Goal: Transaction & Acquisition: Book appointment/travel/reservation

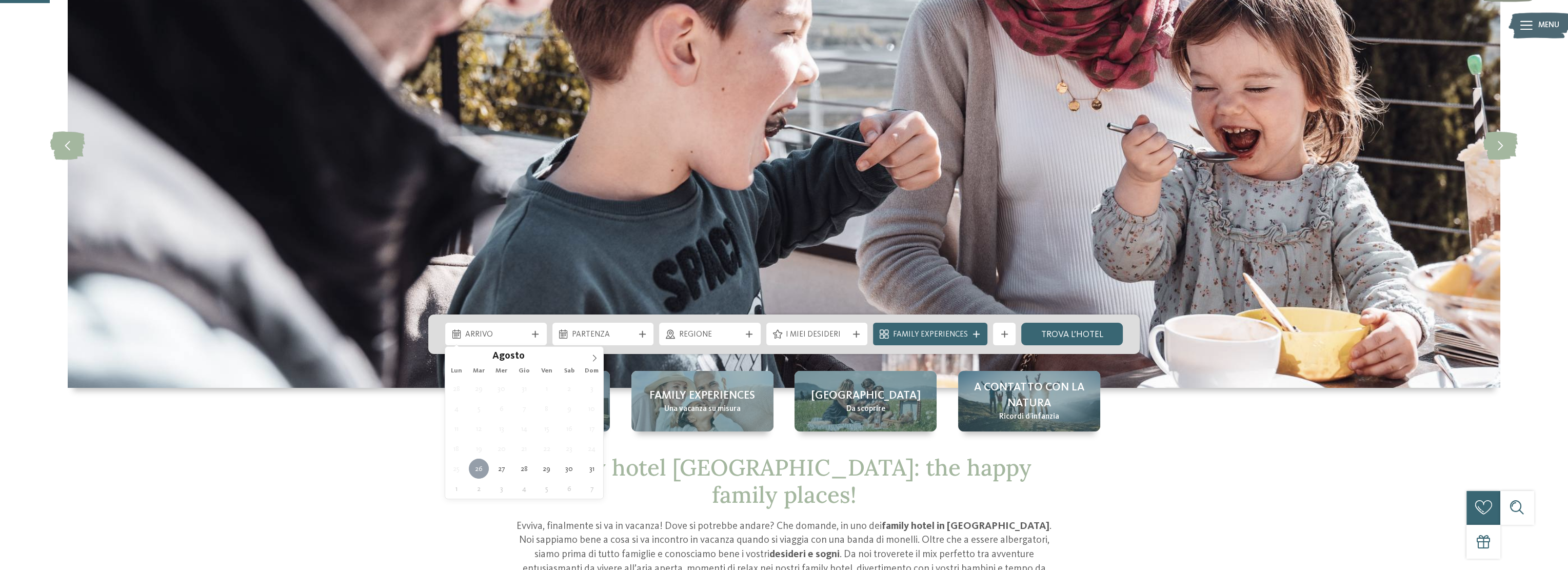
type div "[DATE]"
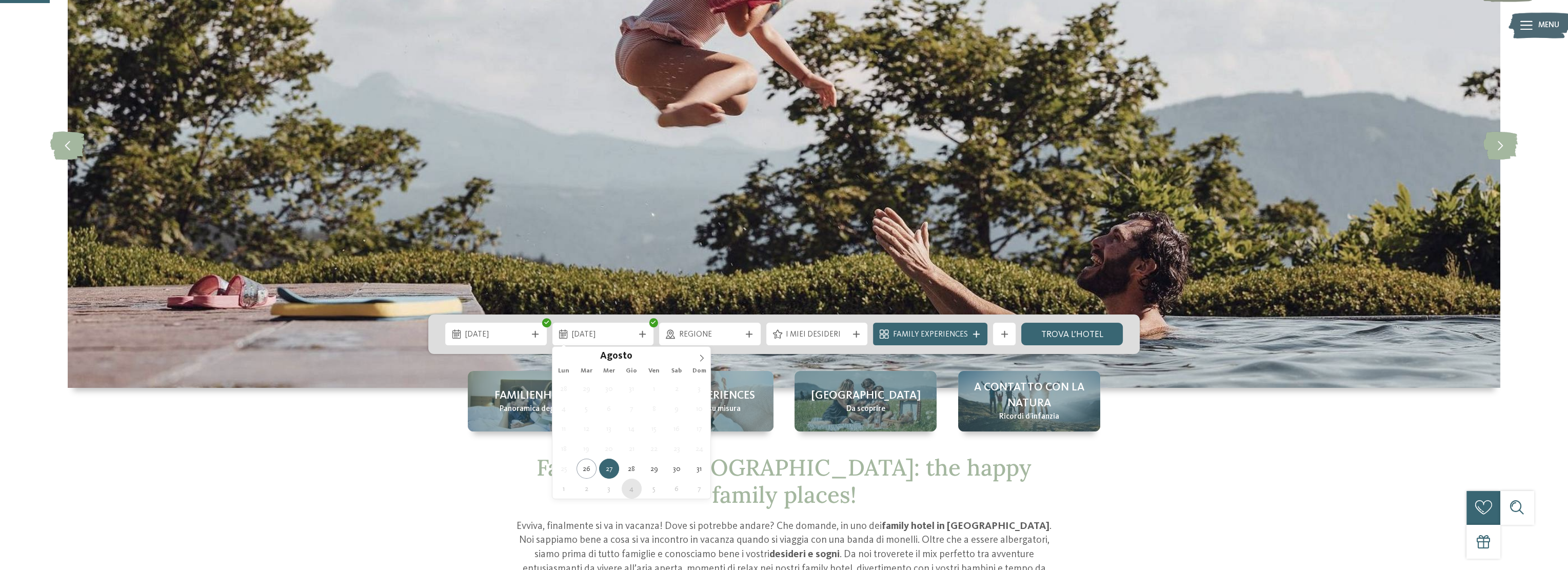
type div "04.09.2025"
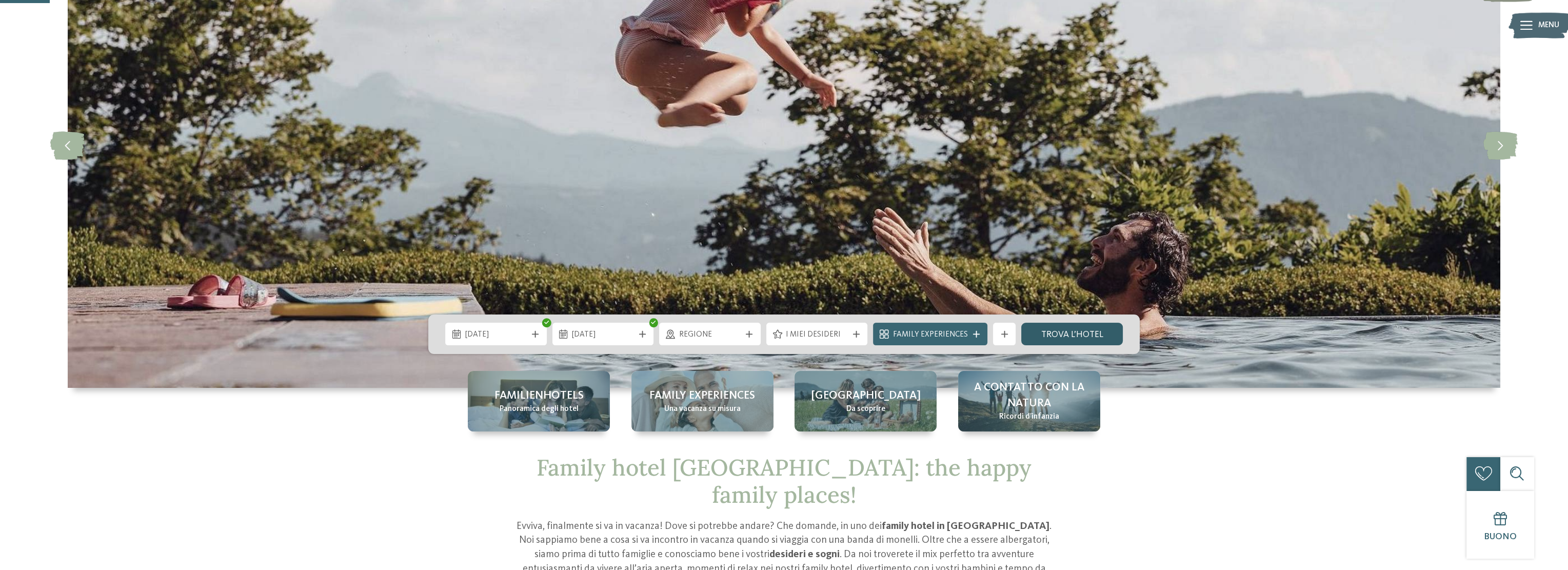
click at [1072, 335] on link "trova l’hotel" at bounding box center [1072, 333] width 102 height 23
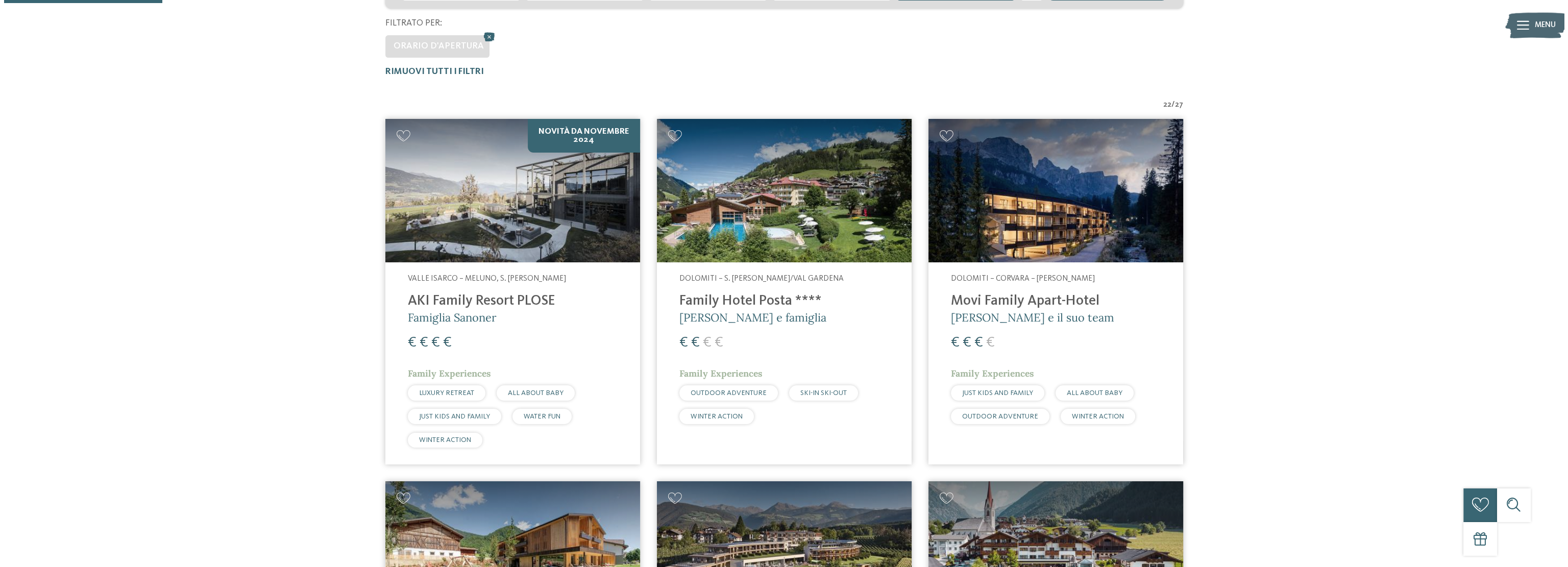
scroll to position [271, 0]
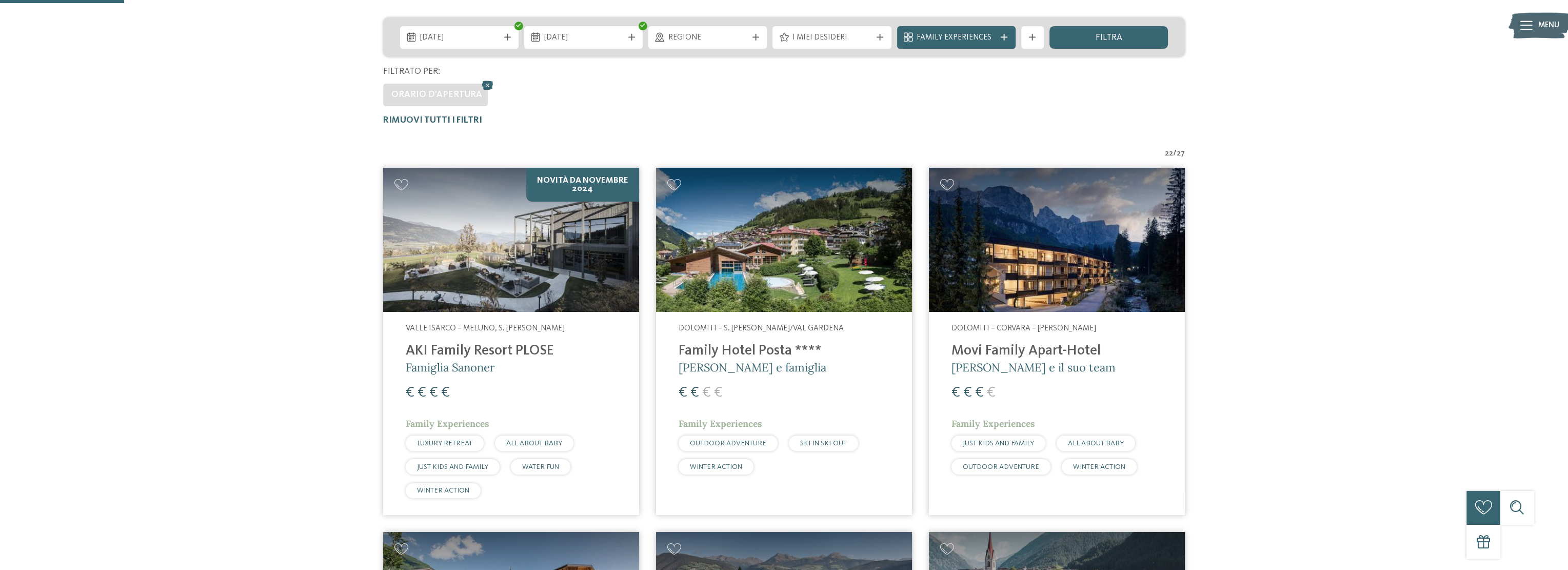
click at [841, 262] on img at bounding box center [784, 240] width 256 height 144
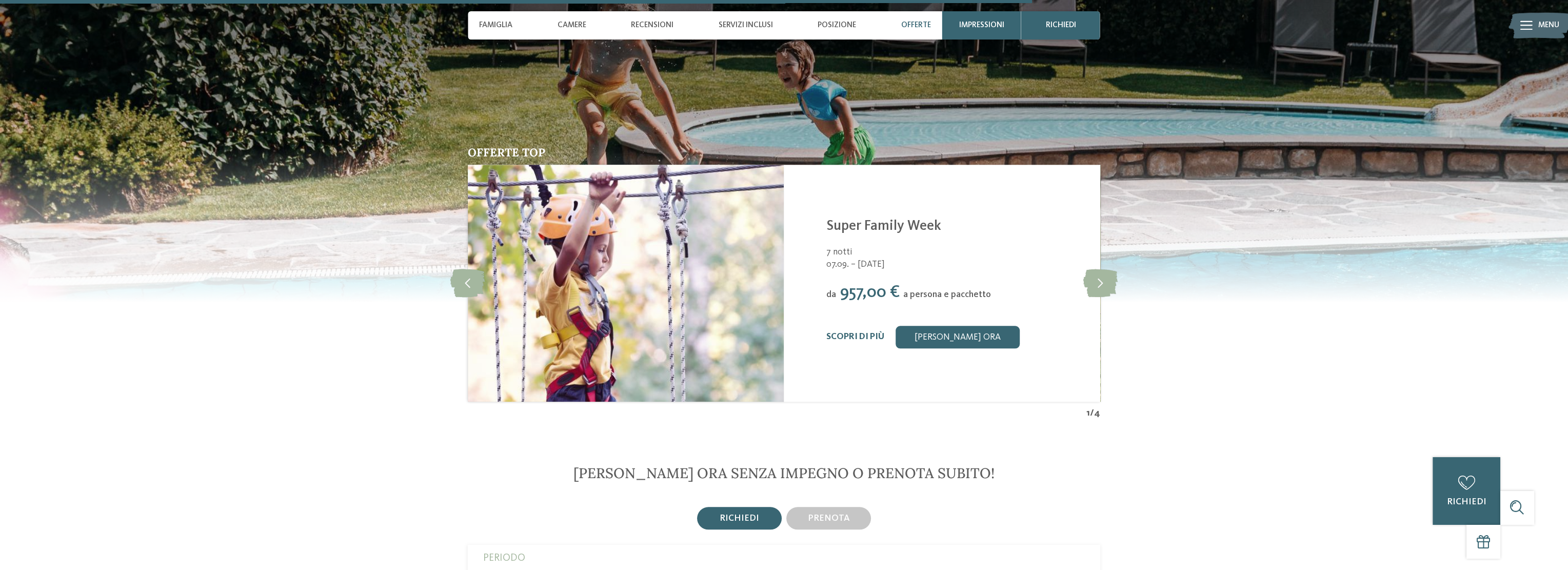
scroll to position [2410, 0]
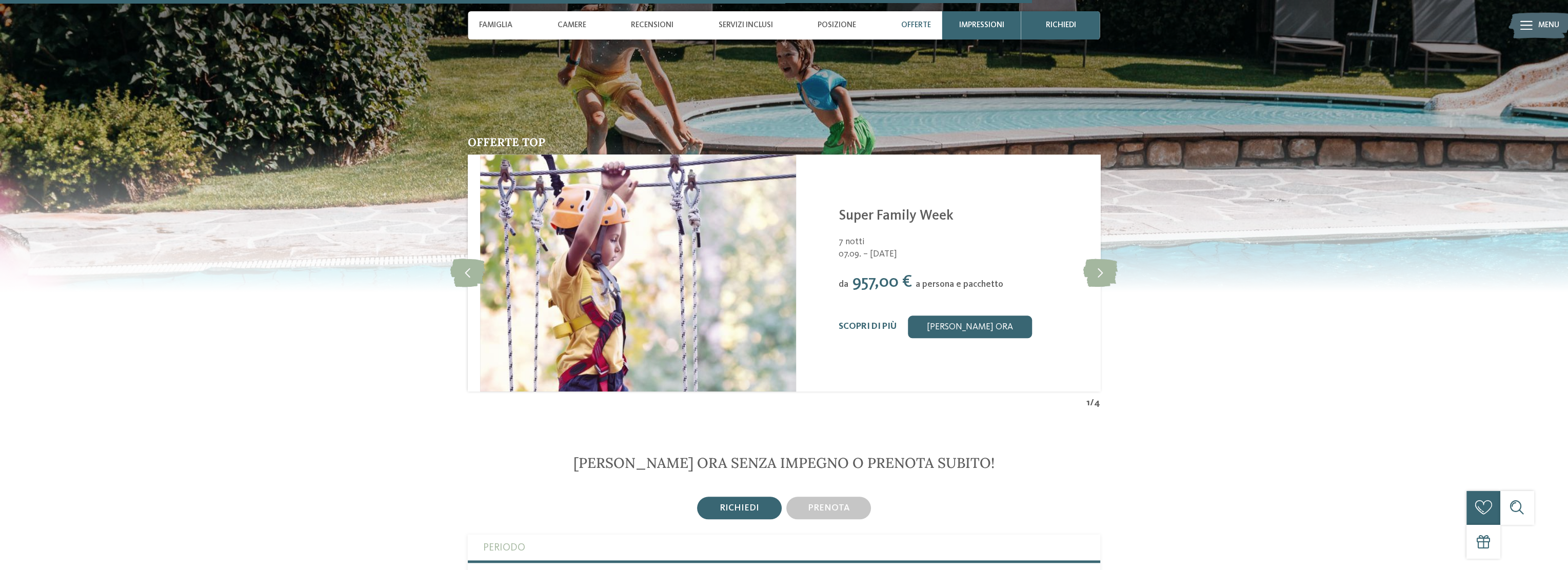
drag, startPoint x: 842, startPoint y: 268, endPoint x: 842, endPoint y: 262, distance: 6.0
click at [853, 274] on span "957,00 €" at bounding box center [882, 283] width 59 height 17
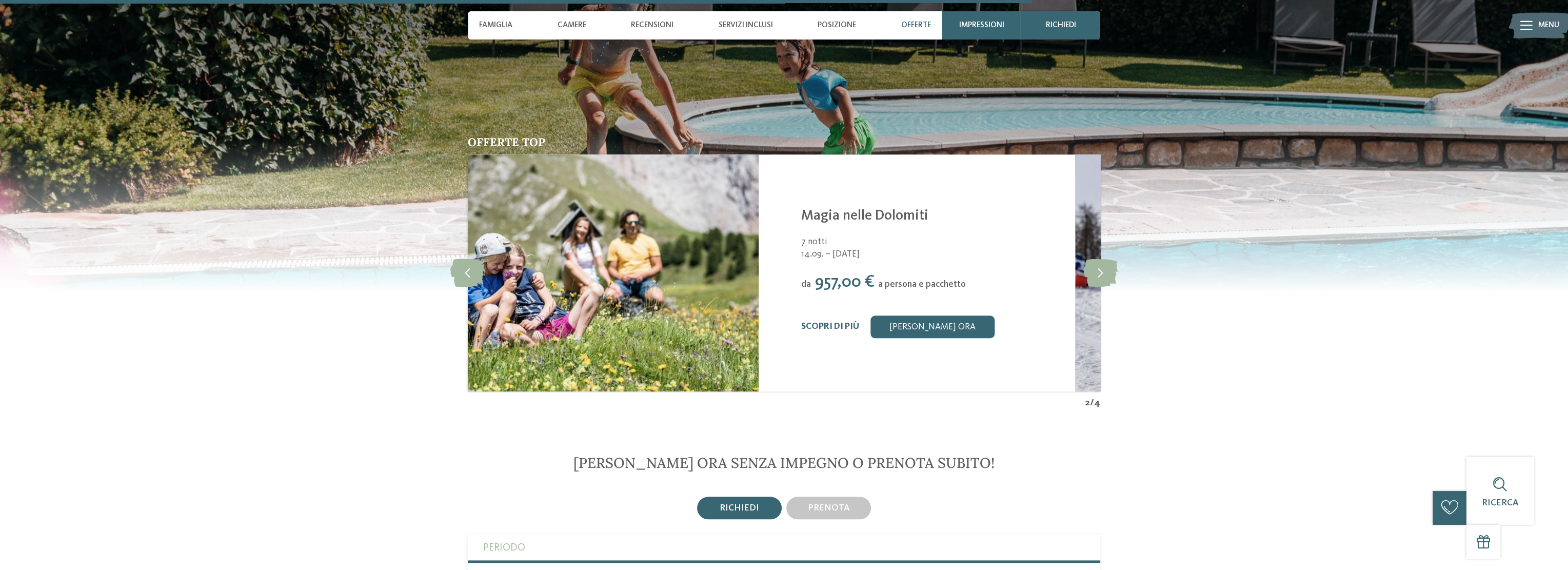
drag, startPoint x: 933, startPoint y: 265, endPoint x: 860, endPoint y: 265, distance: 73.0
click at [879, 280] on span "a persona e pacchetto" at bounding box center [922, 284] width 87 height 9
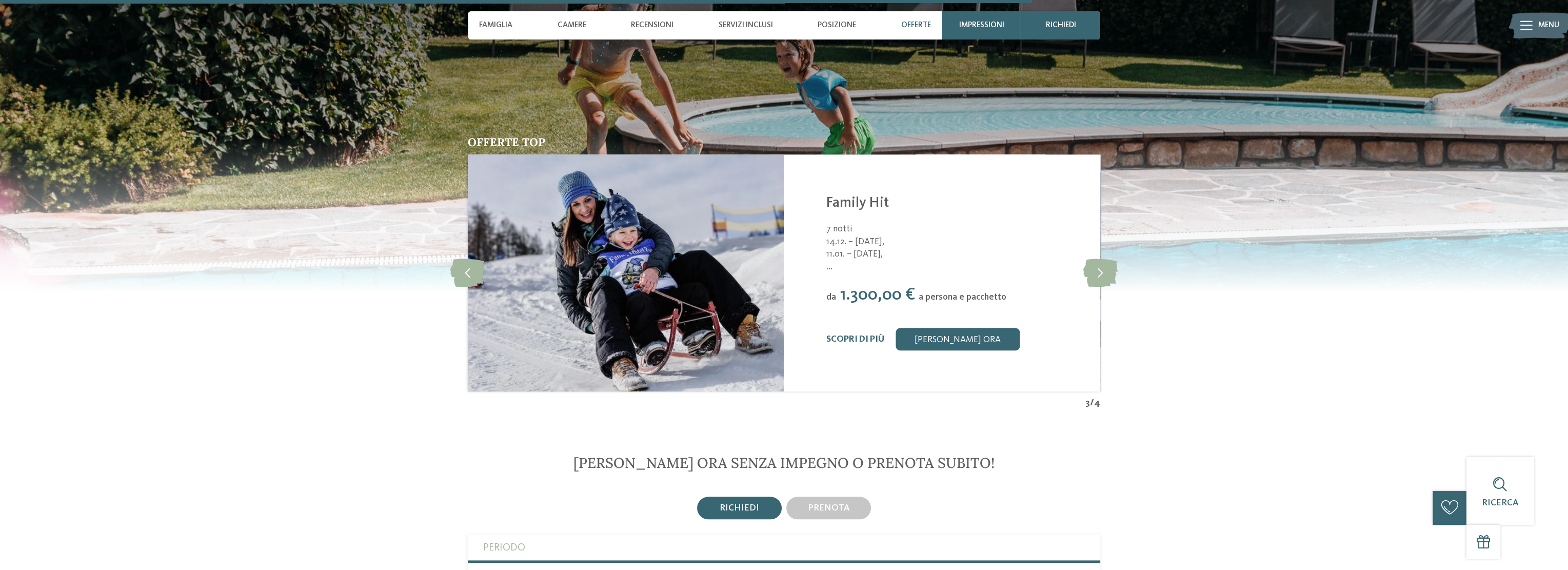
drag, startPoint x: 840, startPoint y: 256, endPoint x: 967, endPoint y: 259, distance: 127.0
click at [919, 261] on span "..." at bounding box center [956, 267] width 259 height 13
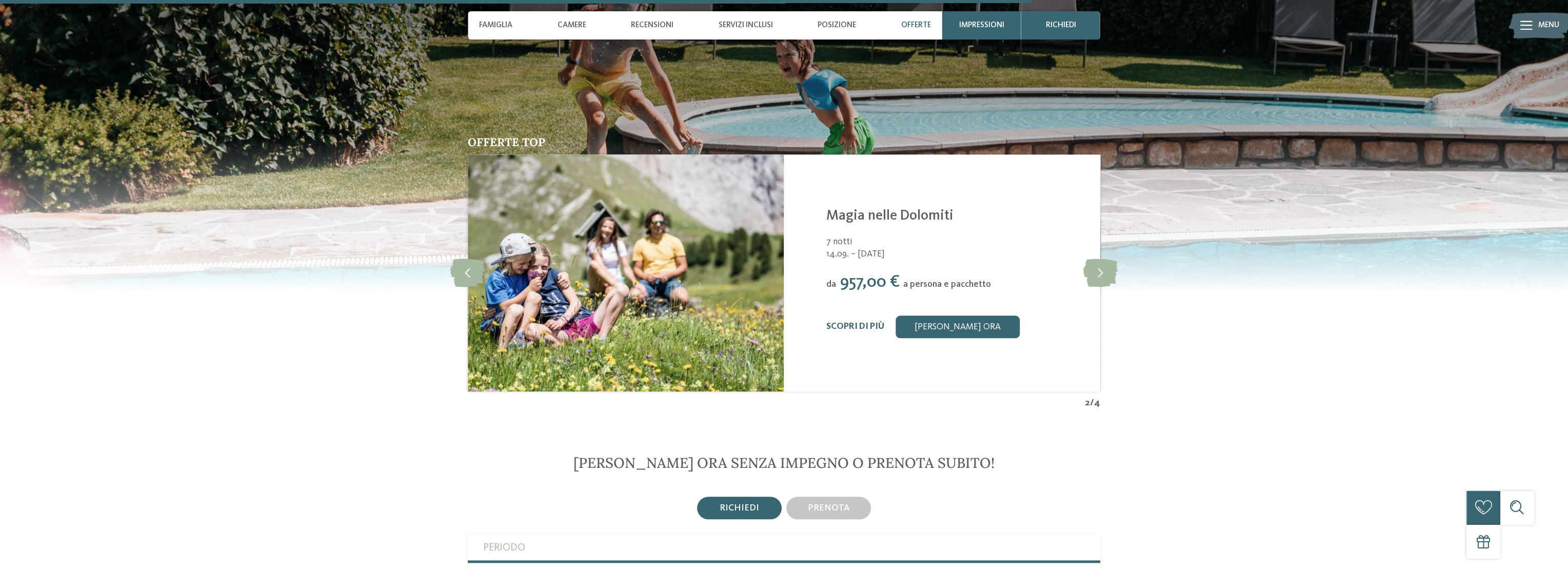
drag, startPoint x: 857, startPoint y: 260, endPoint x: 881, endPoint y: 261, distance: 24.0
click at [860, 274] on span "957,00 €" at bounding box center [870, 283] width 59 height 17
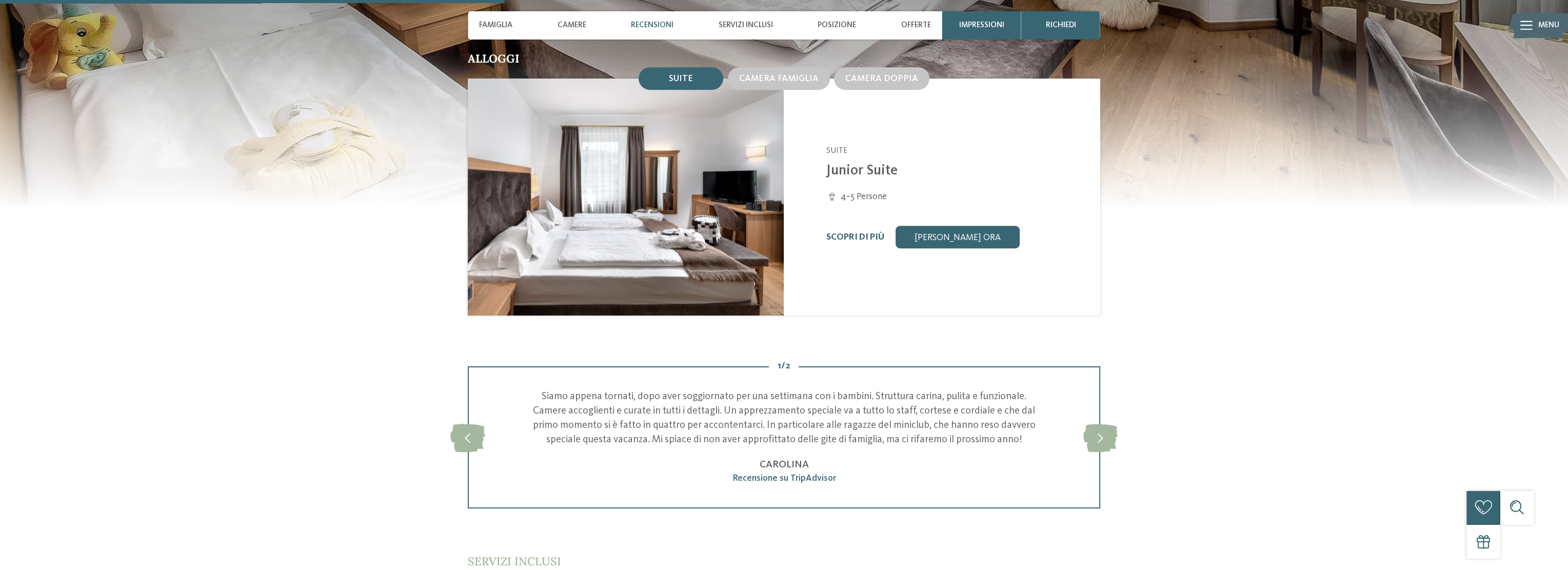
scroll to position [1180, 0]
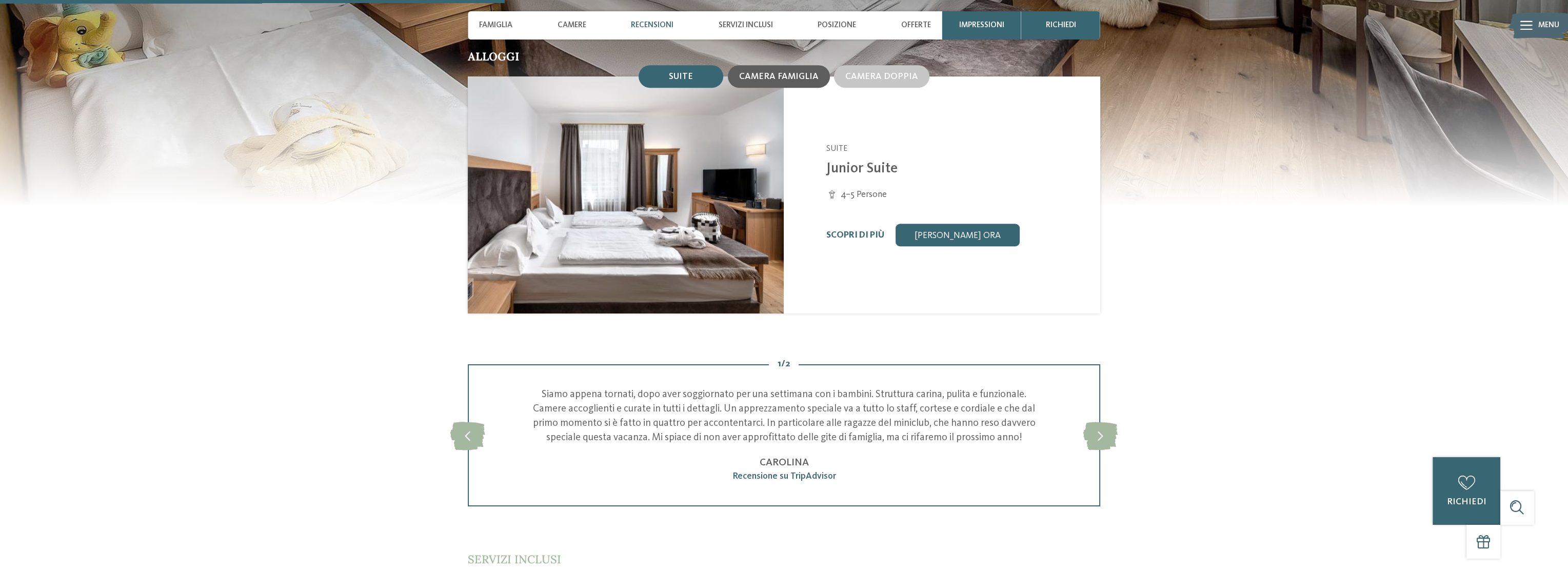
click at [809, 72] on span "Camera famiglia" at bounding box center [779, 76] width 80 height 9
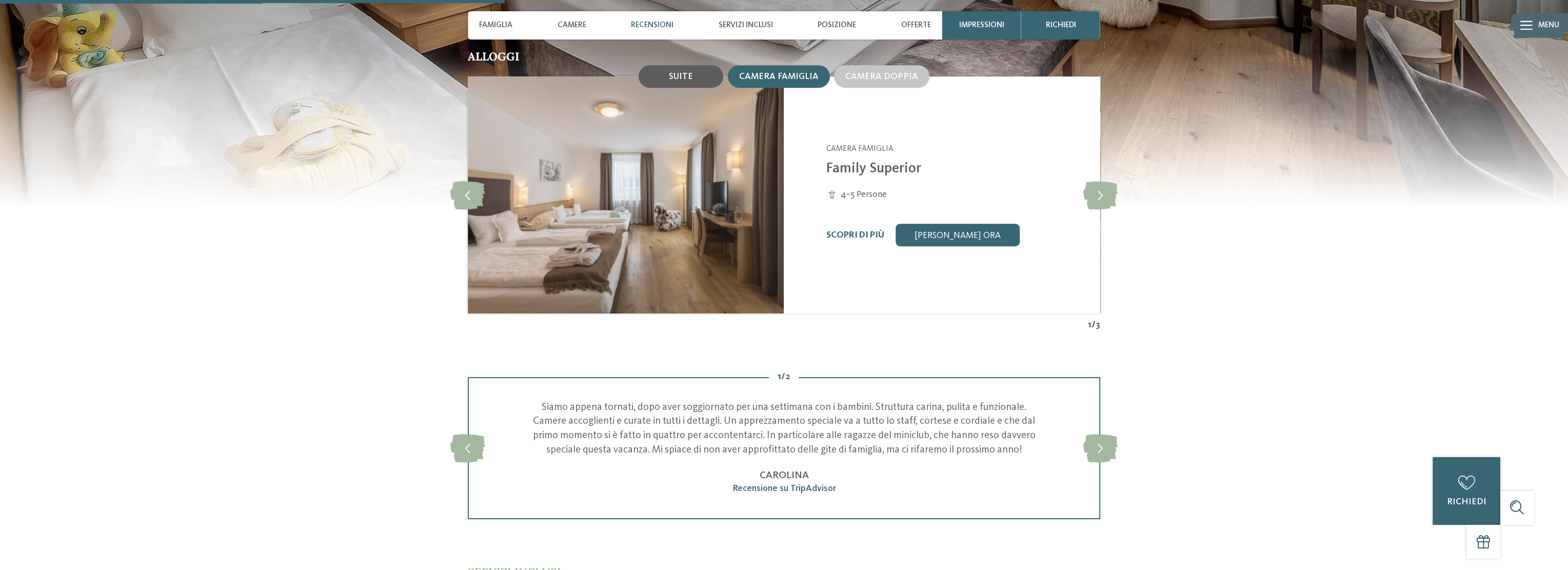
click at [697, 65] on div "Suite" at bounding box center [681, 76] width 84 height 23
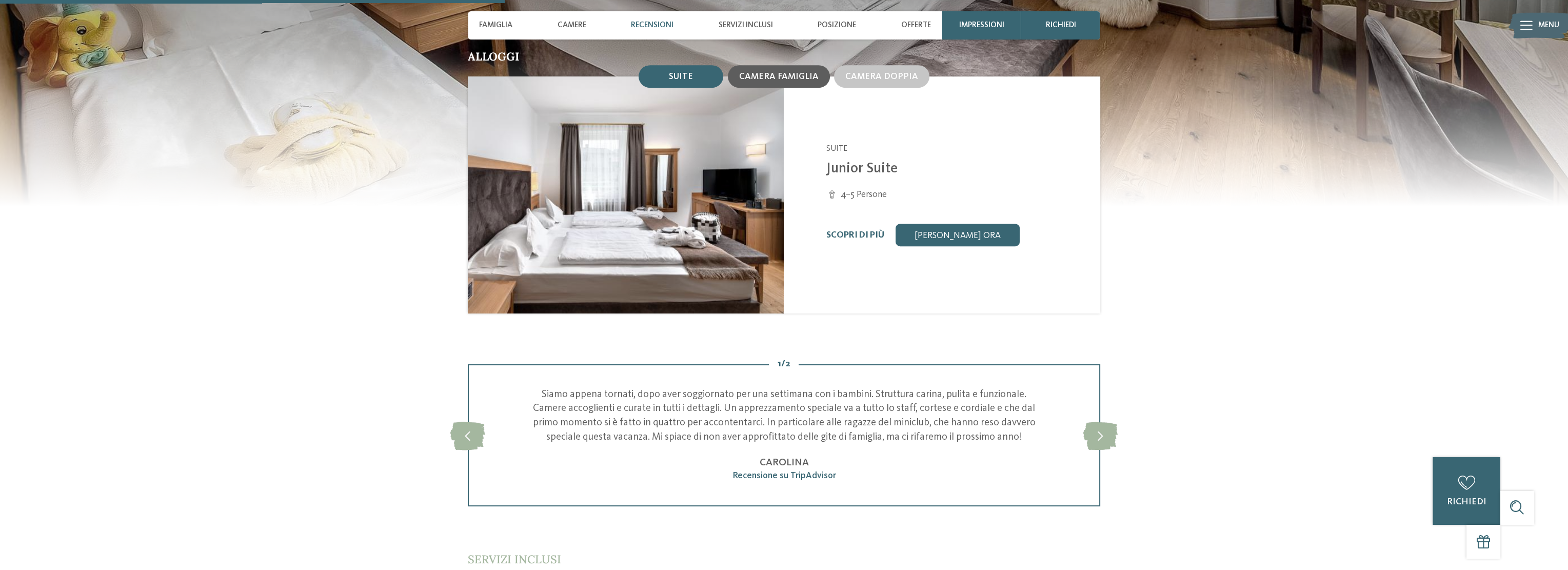
click at [780, 72] on span "Camera famiglia" at bounding box center [779, 76] width 80 height 9
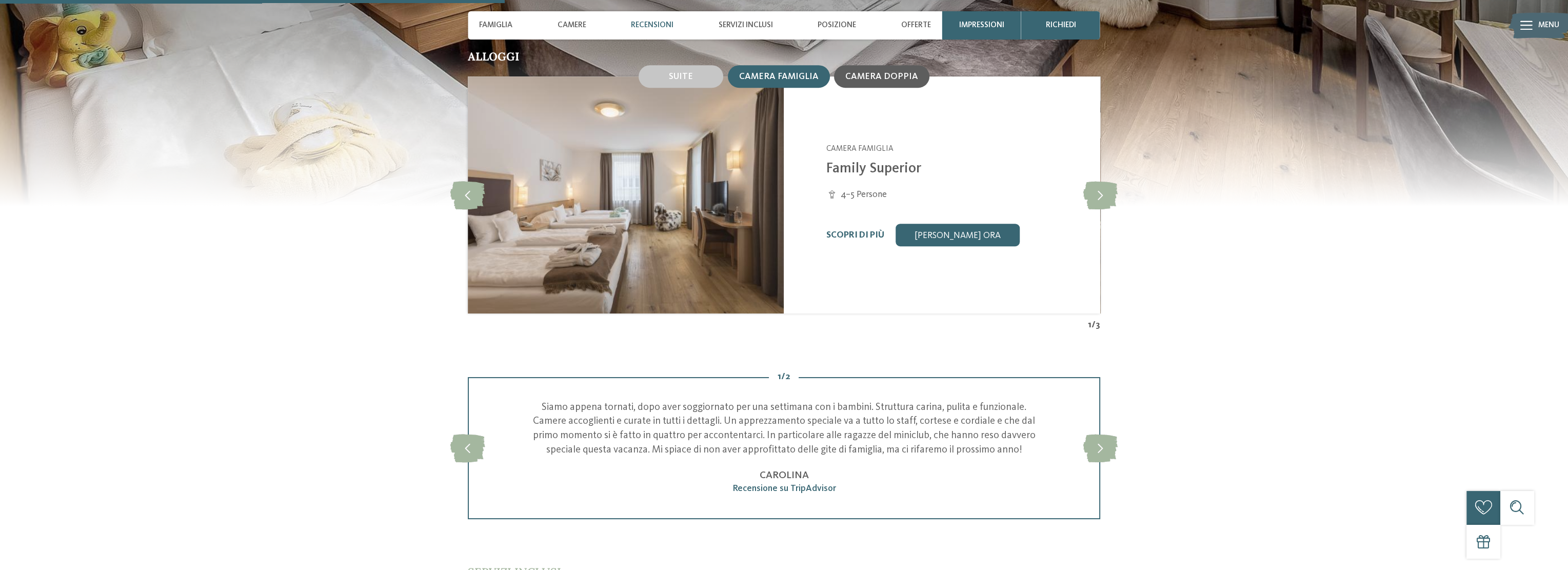
click at [858, 72] on span "Camera doppia" at bounding box center [882, 76] width 73 height 9
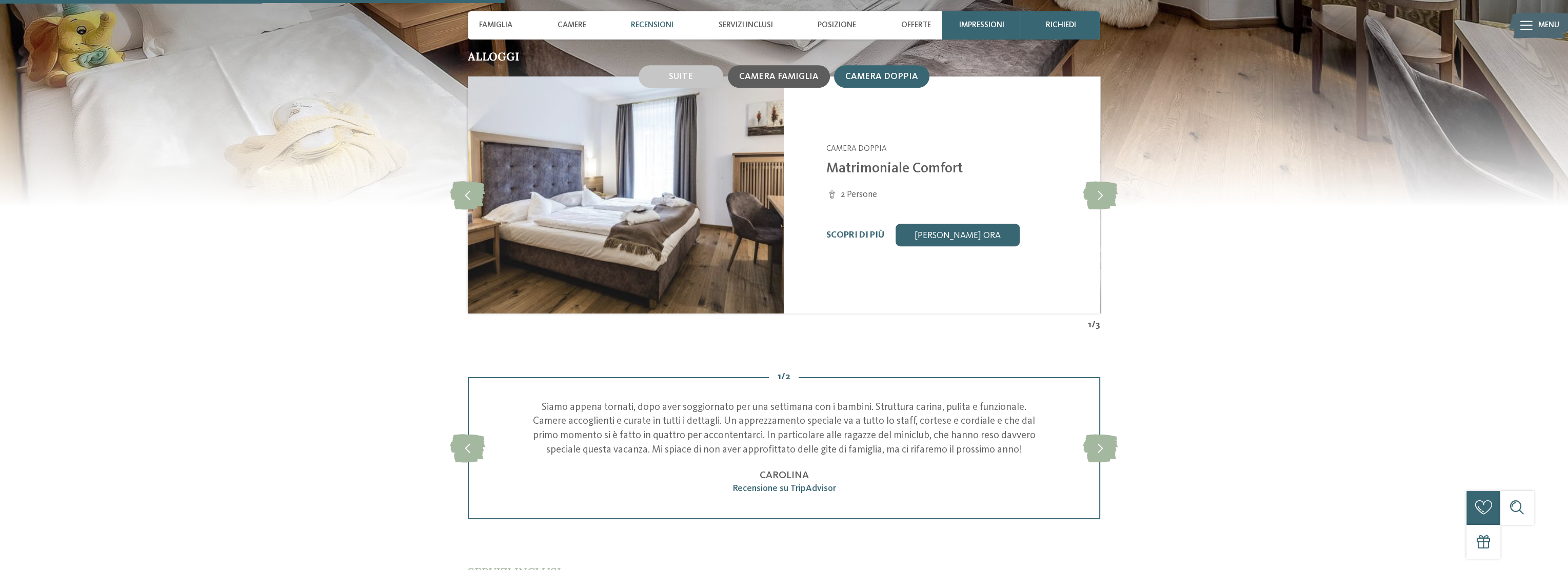
click at [772, 72] on span "Camera famiglia" at bounding box center [779, 76] width 80 height 9
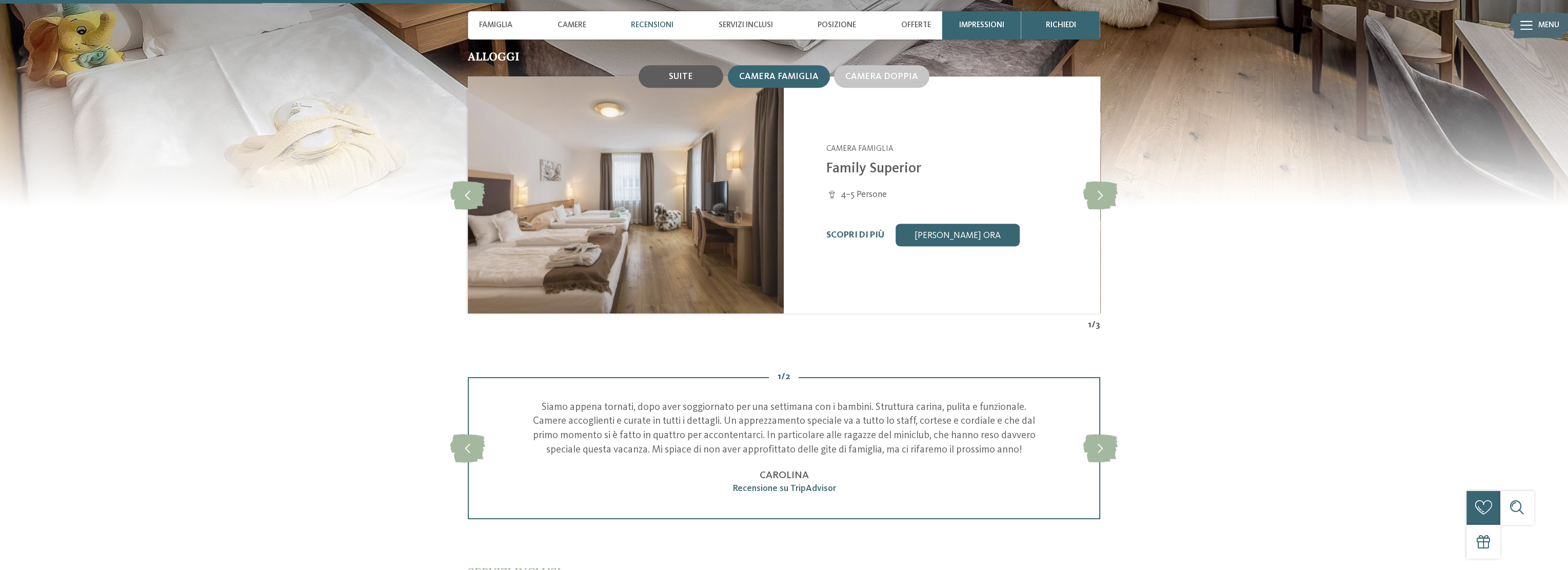
drag, startPoint x: 661, startPoint y: 55, endPoint x: 666, endPoint y: 57, distance: 5.4
click at [661, 65] on div "Suite" at bounding box center [681, 76] width 84 height 23
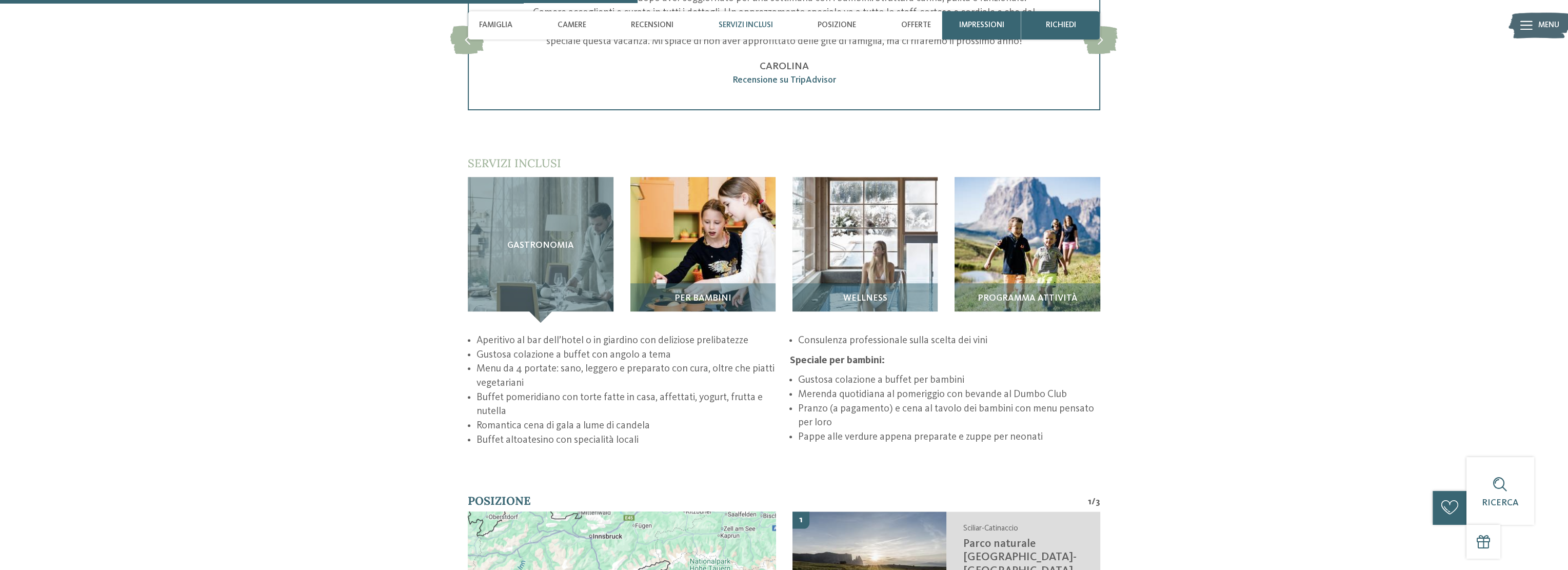
scroll to position [1590, 0]
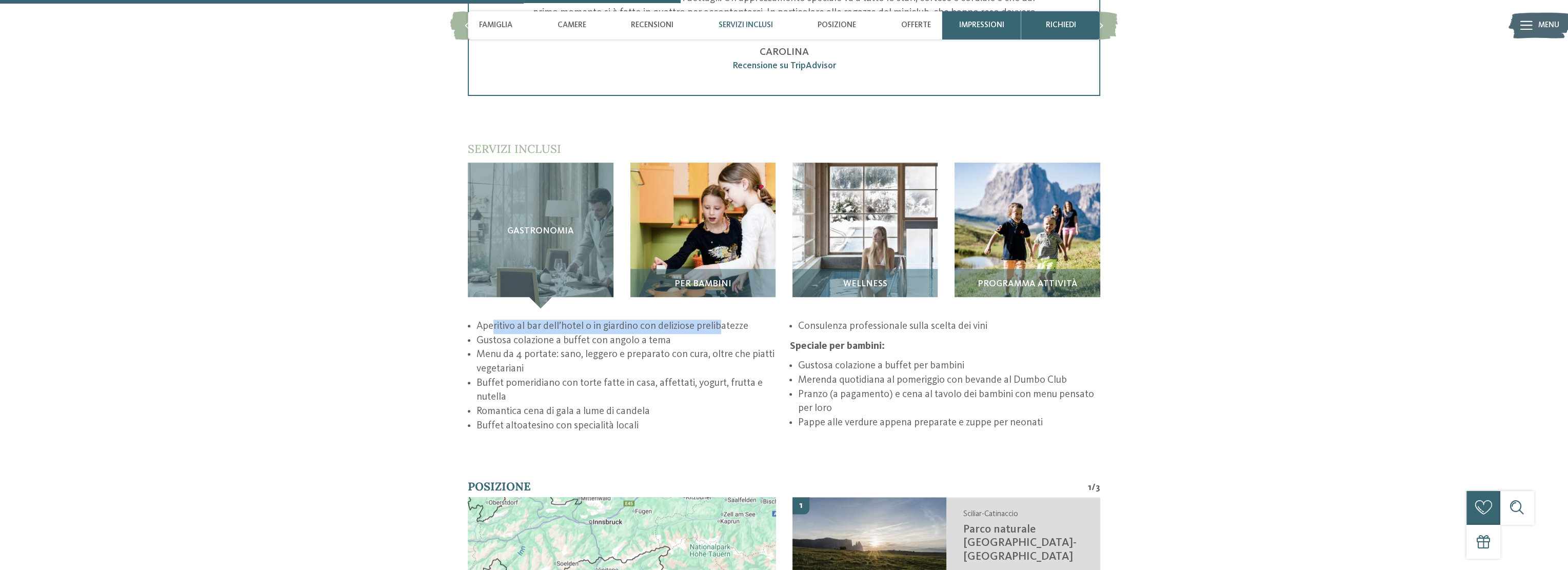
drag, startPoint x: 494, startPoint y: 309, endPoint x: 719, endPoint y: 313, distance: 225.0
click at [719, 319] on li "Aperitivo al bar dell’hotel o in giardino con deliziose prelibatezze" at bounding box center [628, 326] width 302 height 14
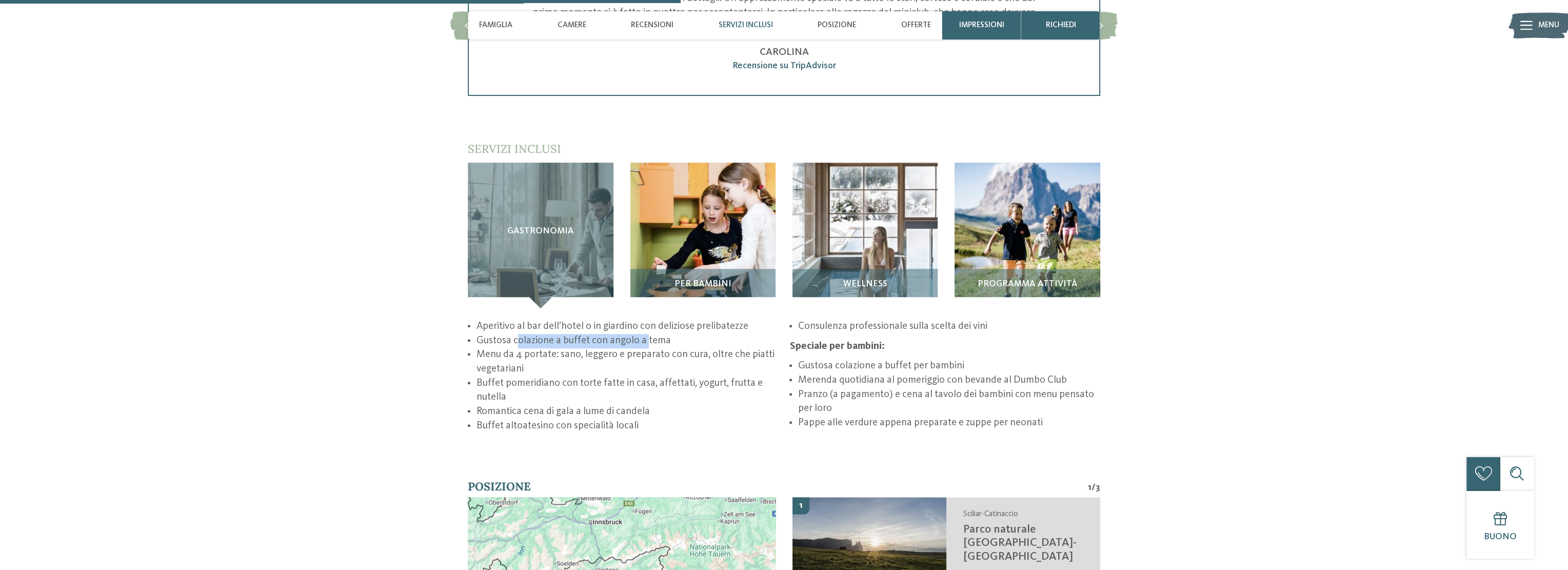
drag, startPoint x: 518, startPoint y: 327, endPoint x: 645, endPoint y: 328, distance: 127.0
click at [645, 334] on li "Gustosa colazione a buffet con angolo a tema" at bounding box center [628, 341] width 302 height 14
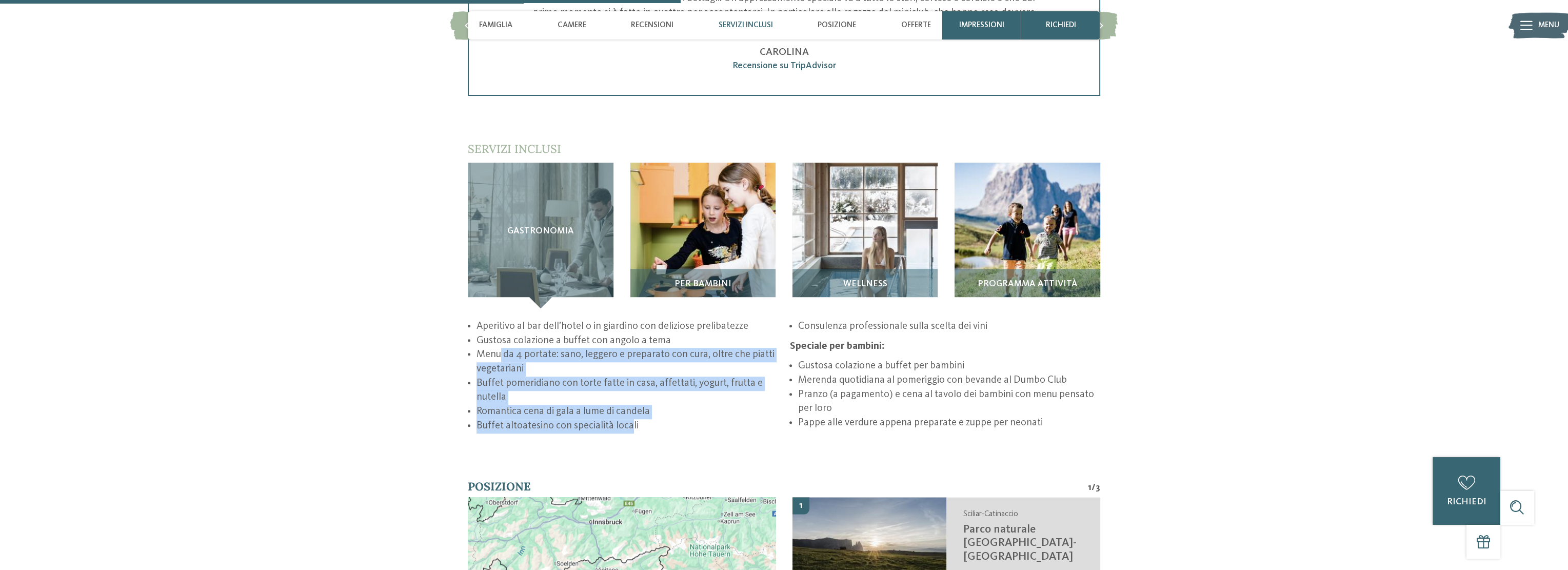
drag, startPoint x: 499, startPoint y: 341, endPoint x: 628, endPoint y: 405, distance: 144.0
click at [628, 405] on ul "Aperitivo al bar dell’hotel o in giardino con deliziose prelibatezze Gustosa co…" at bounding box center [784, 376] width 633 height 114
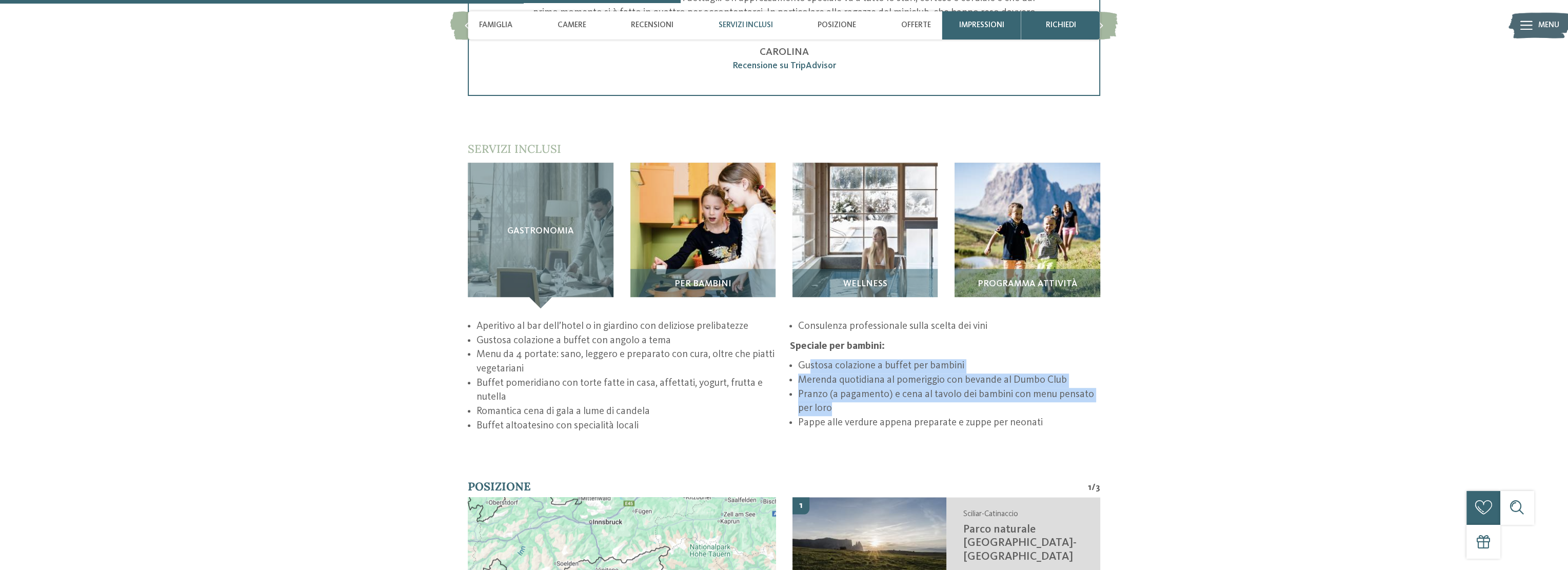
drag, startPoint x: 811, startPoint y: 348, endPoint x: 956, endPoint y: 399, distance: 153.7
click at [956, 399] on ul "Gustosa colazione a buffet per bambini Merenda quotidiana al pomeriggio con bev…" at bounding box center [945, 394] width 310 height 72
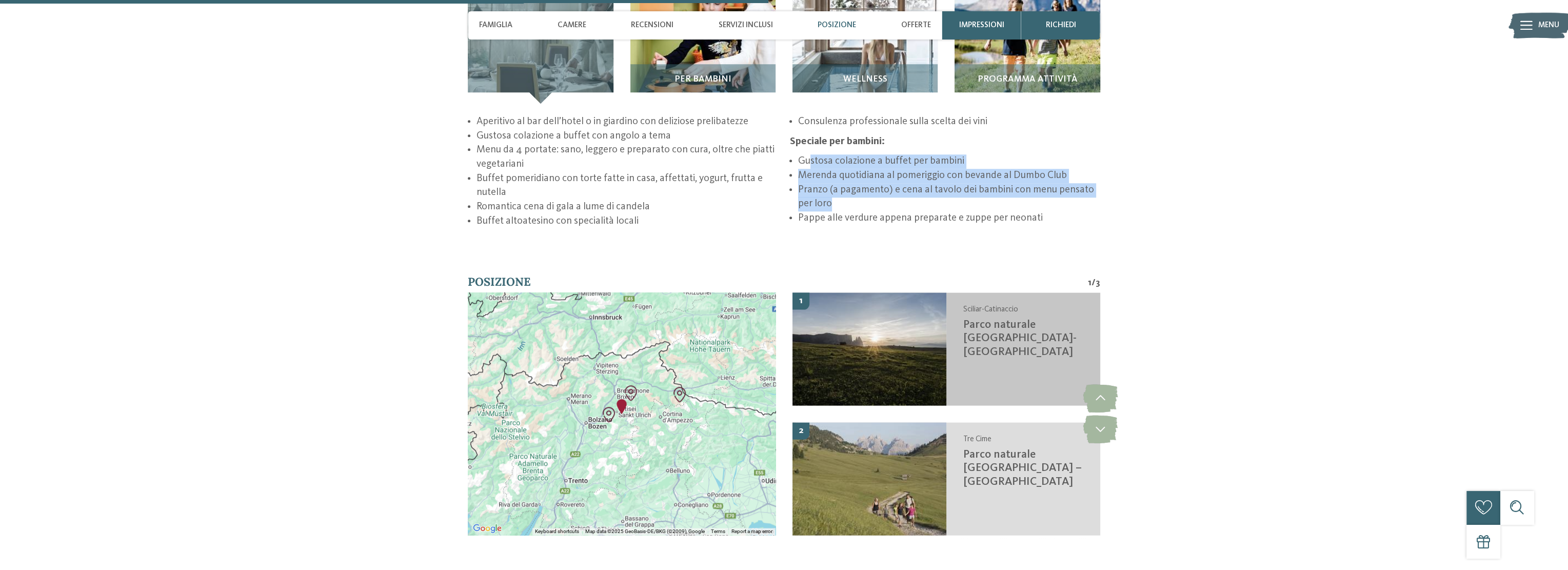
scroll to position [1795, 0]
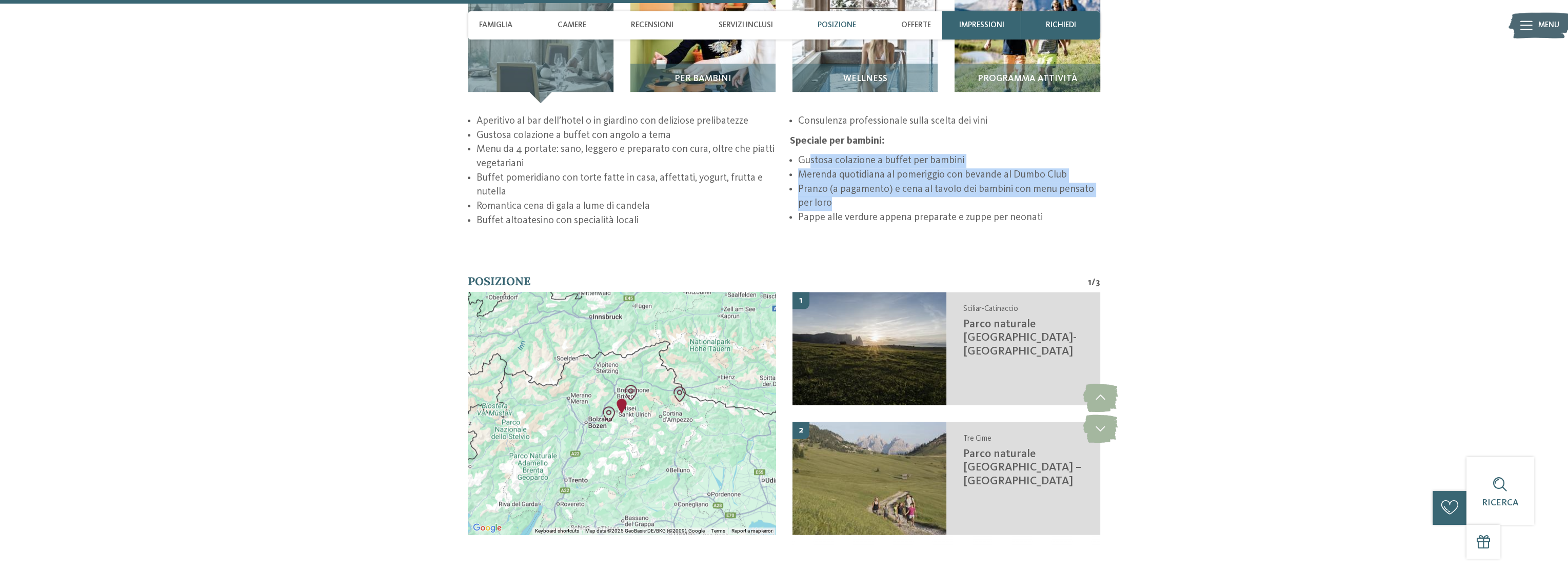
click at [863, 154] on li "Gustosa colazione a buffet per bambini" at bounding box center [949, 161] width 302 height 14
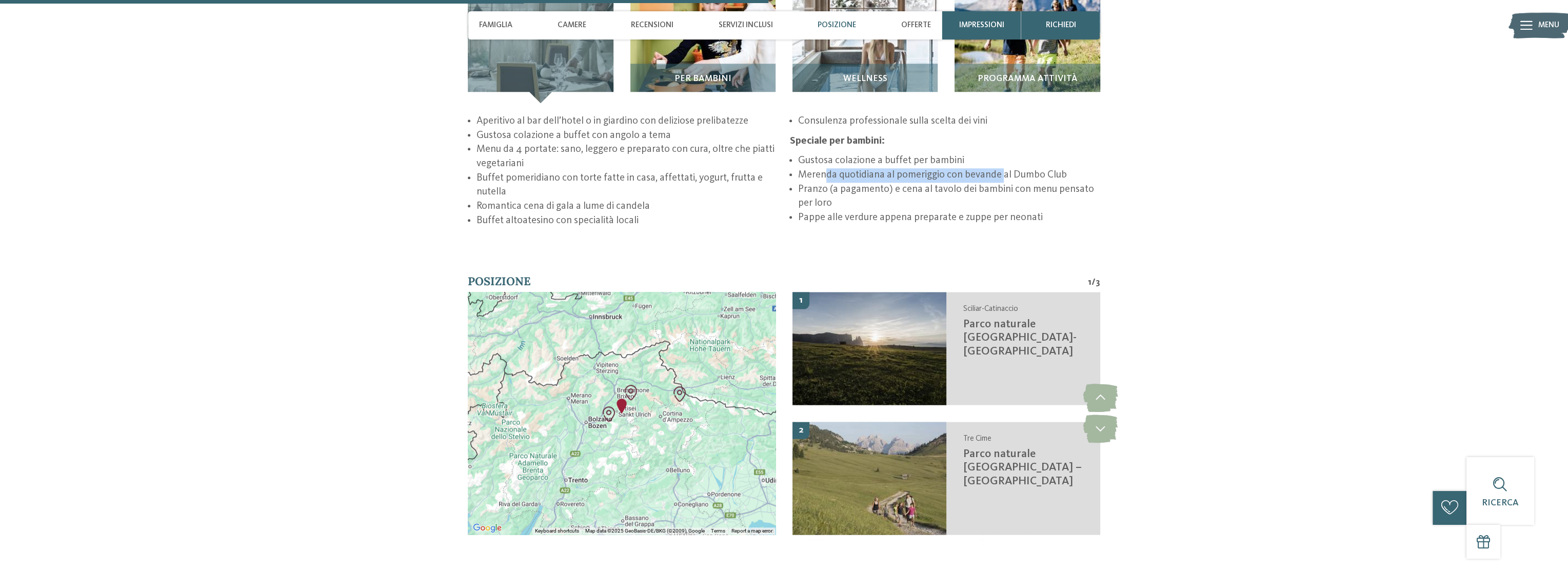
drag, startPoint x: 869, startPoint y: 162, endPoint x: 1001, endPoint y: 161, distance: 132.0
click at [1001, 168] on li "Merenda quotidiana al pomeriggio con bevande al Dumbo Club" at bounding box center [949, 175] width 302 height 14
drag, startPoint x: 810, startPoint y: 172, endPoint x: 866, endPoint y: 172, distance: 56.0
click at [867, 183] on li "Pranzo (a pagamento) e cena al tavolo dei bambini con menu pensato per loro" at bounding box center [949, 197] width 302 height 28
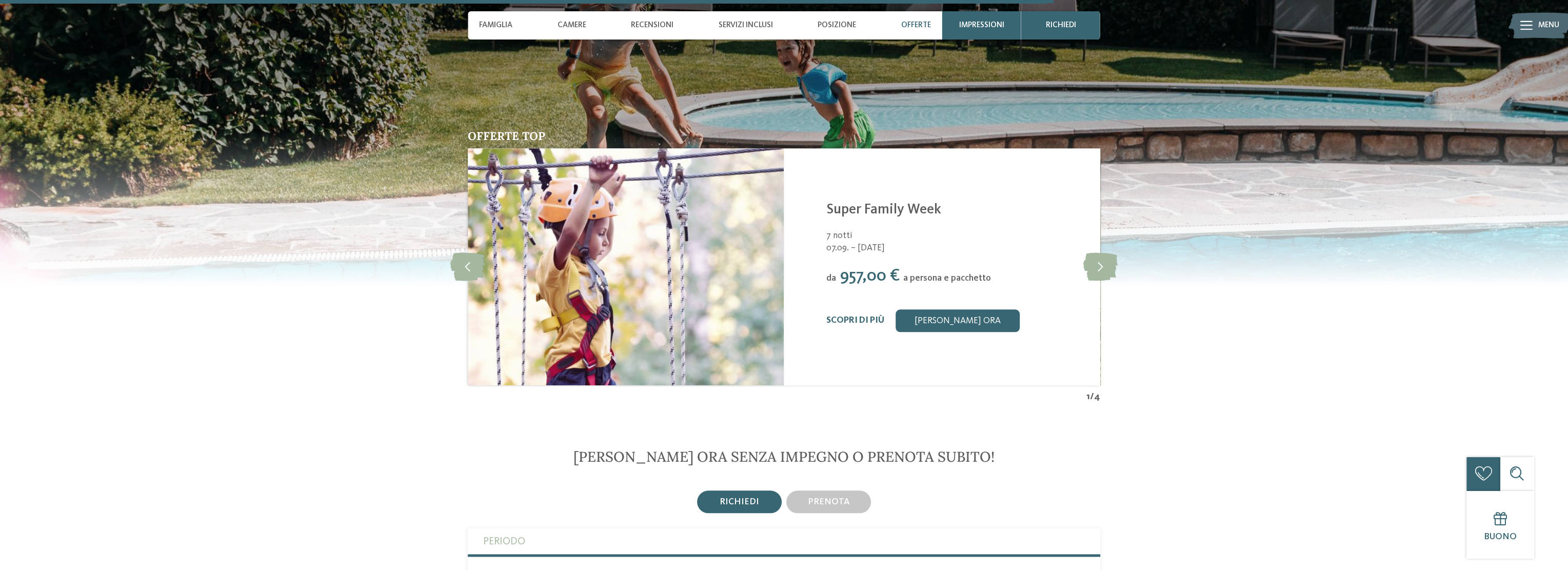
scroll to position [2462, 0]
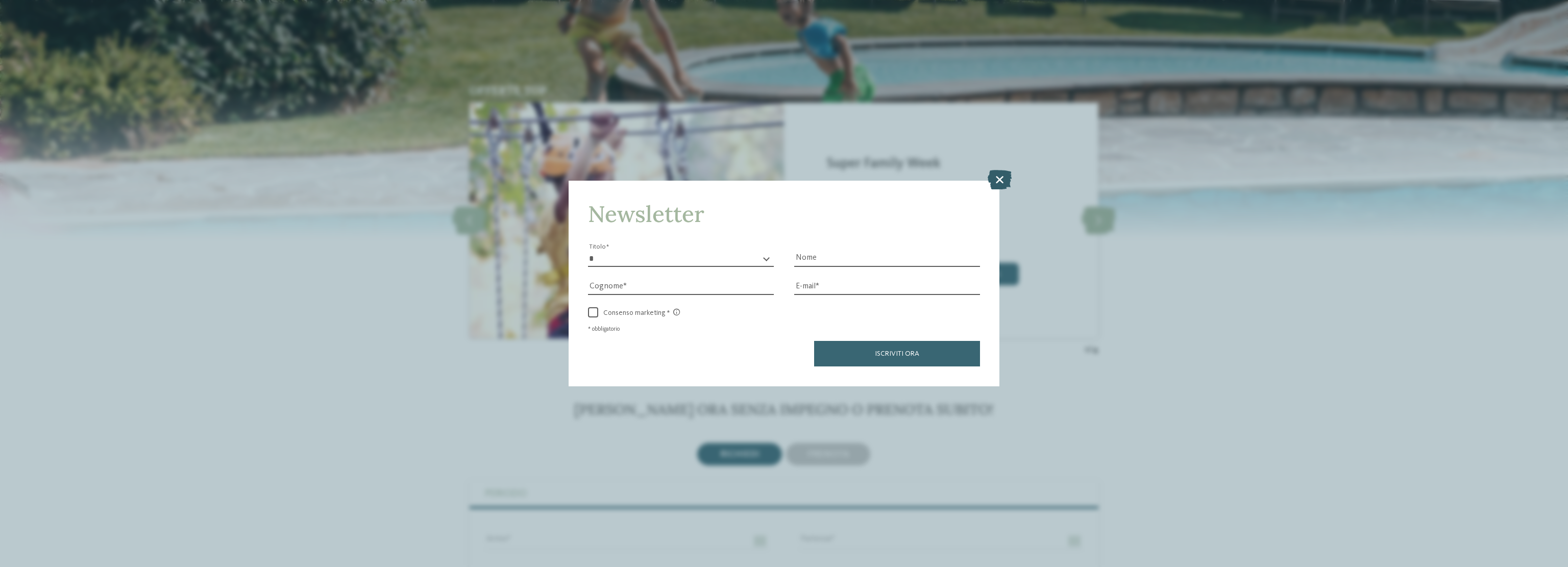
click at [1004, 181] on icon at bounding box center [999, 179] width 24 height 19
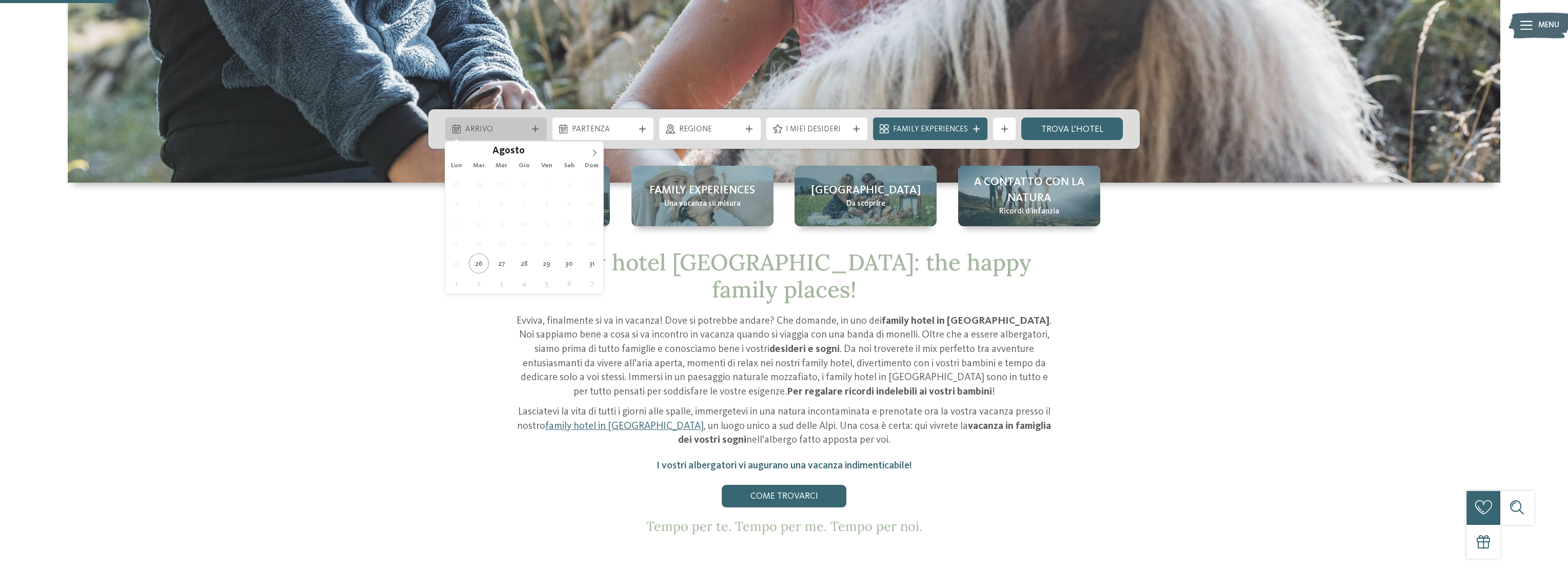
click at [494, 132] on span "Arrivo" at bounding box center [496, 130] width 62 height 11
type div "[DATE]"
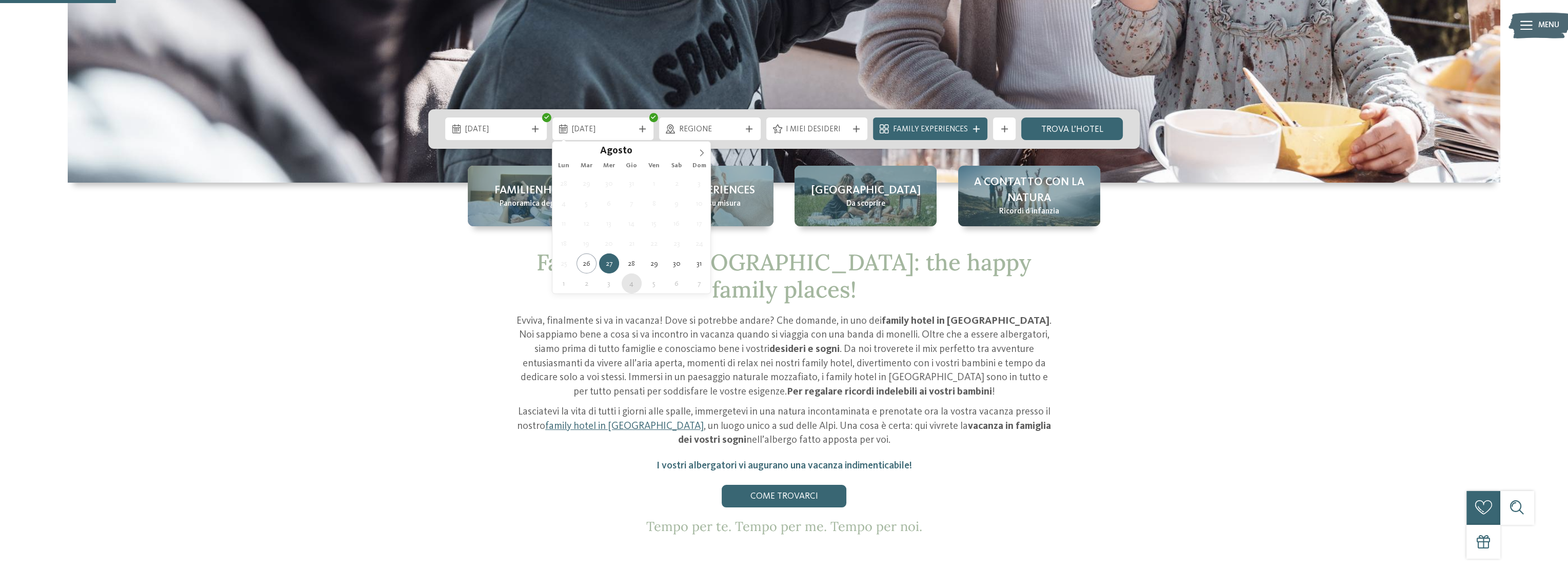
type div "[DATE]"
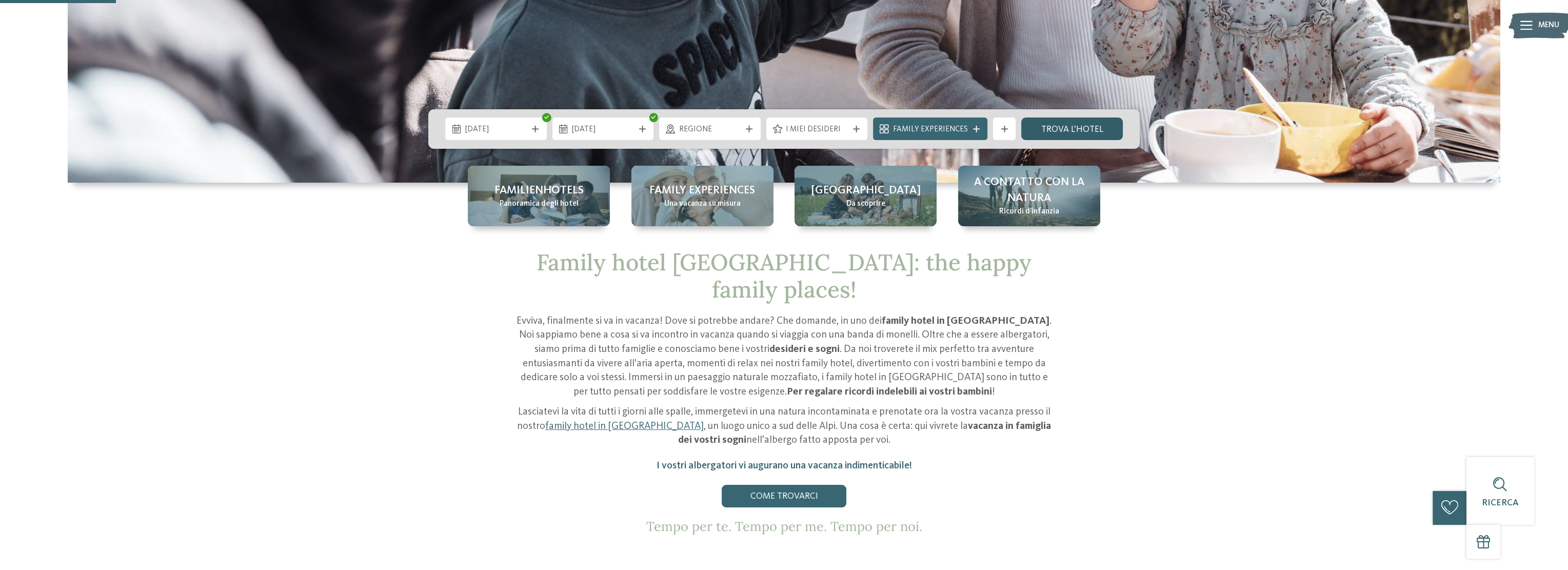
click at [1078, 129] on link "trova l’hotel" at bounding box center [1072, 128] width 102 height 23
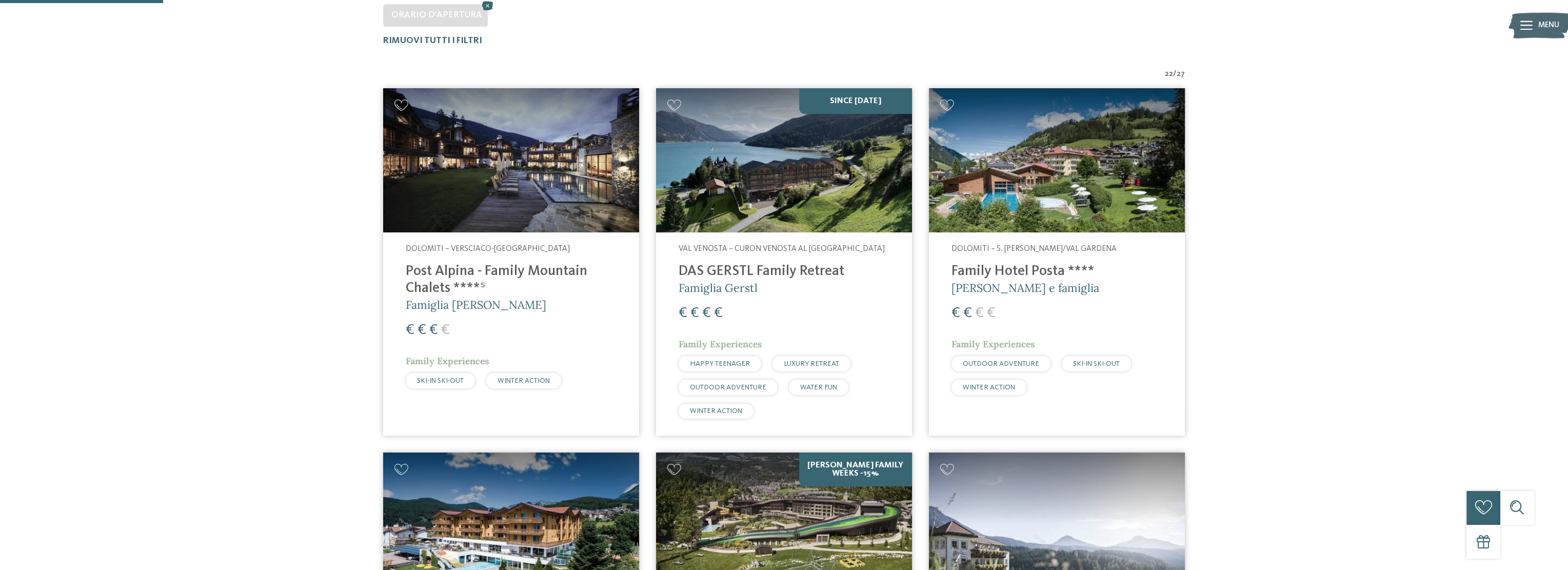
scroll to position [376, 0]
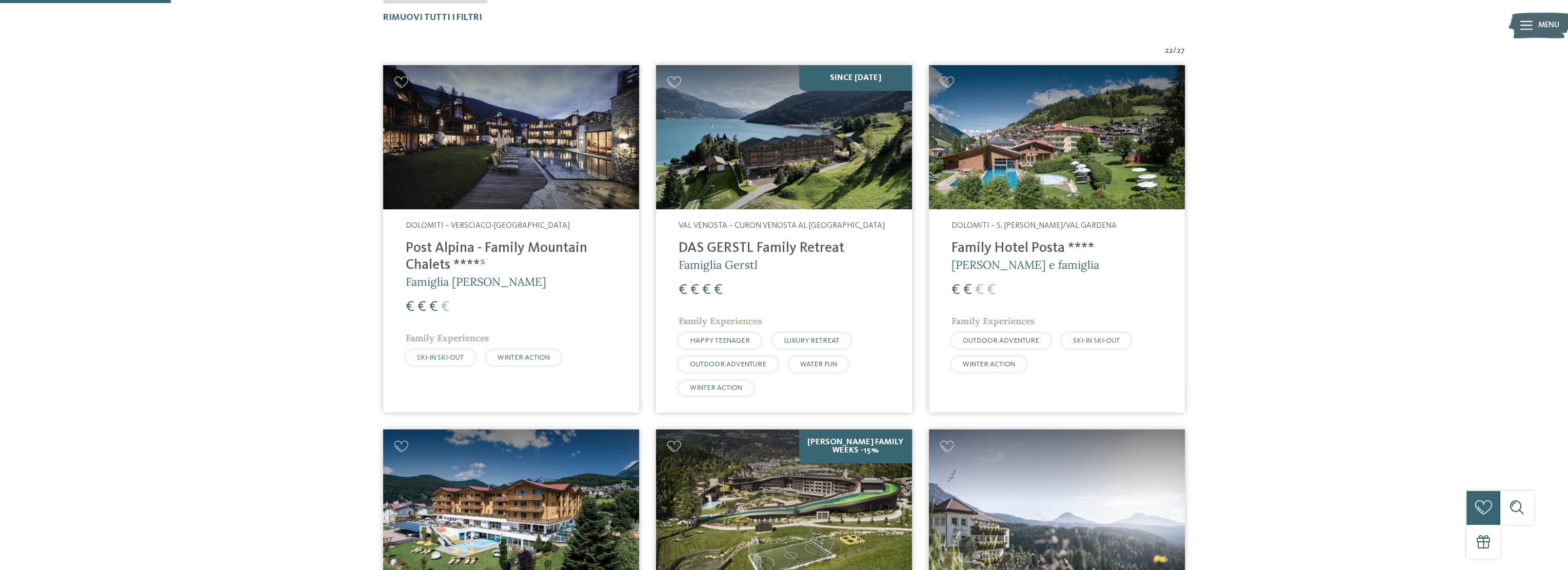
click at [480, 248] on h4 "Post Alpina - Family Mountain Chalets ****ˢ" at bounding box center [511, 256] width 211 height 34
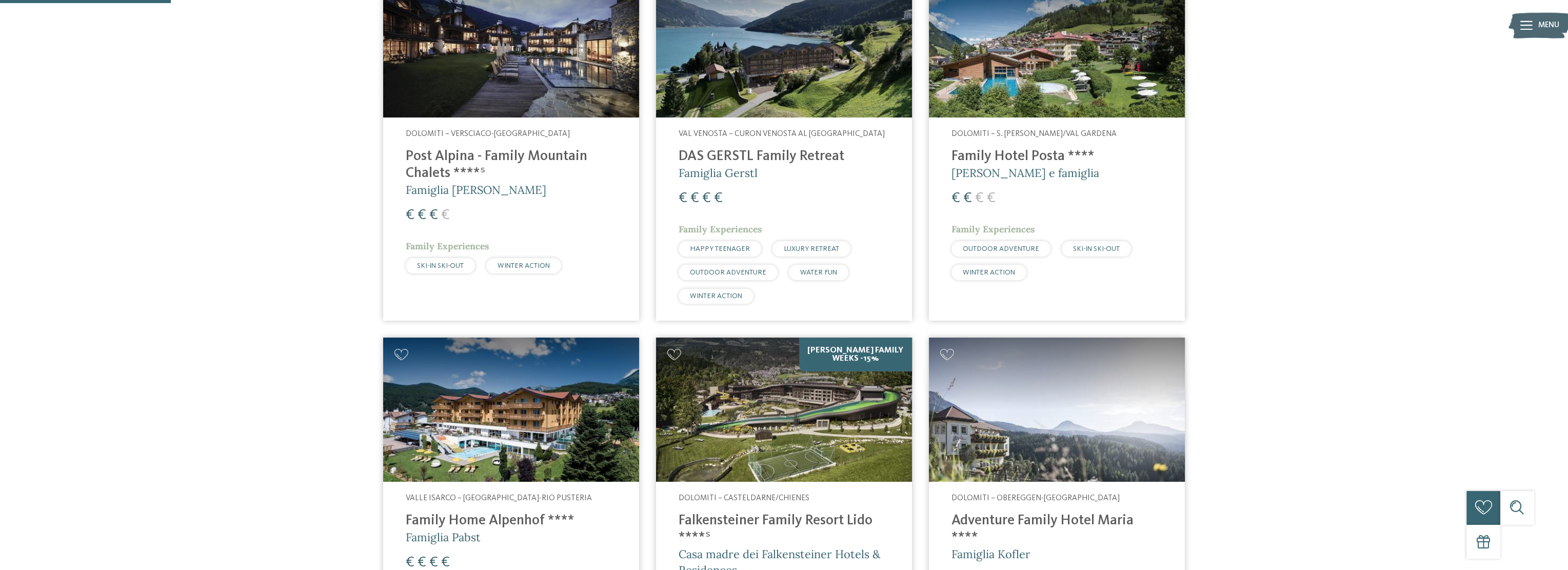
scroll to position [632, 0]
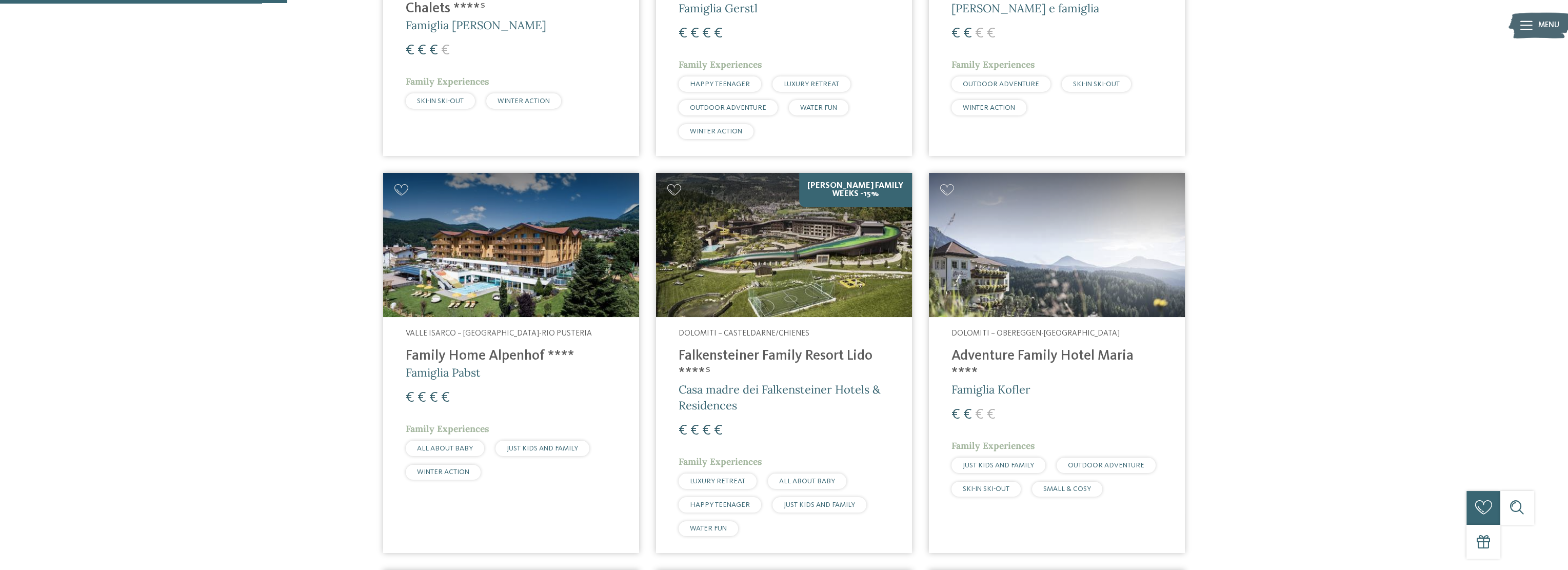
click at [759, 264] on img at bounding box center [784, 245] width 256 height 144
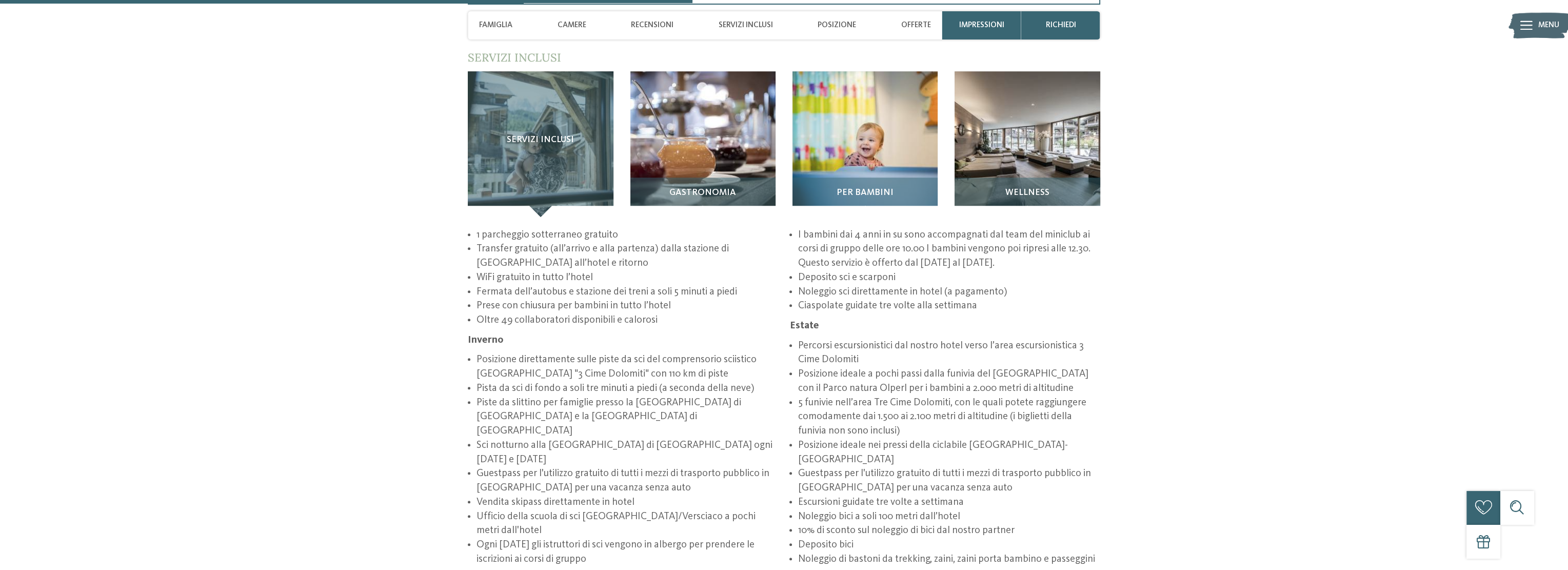
scroll to position [1795, 0]
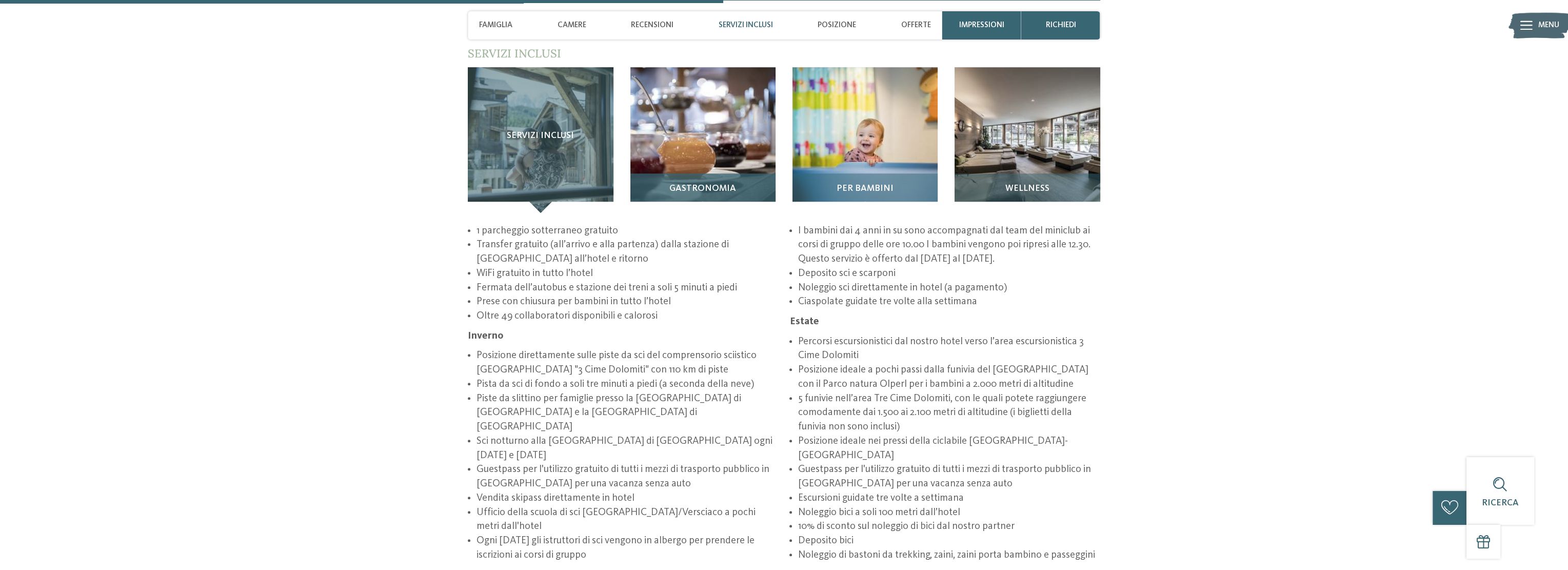
click at [669, 125] on img at bounding box center [703, 139] width 145 height 145
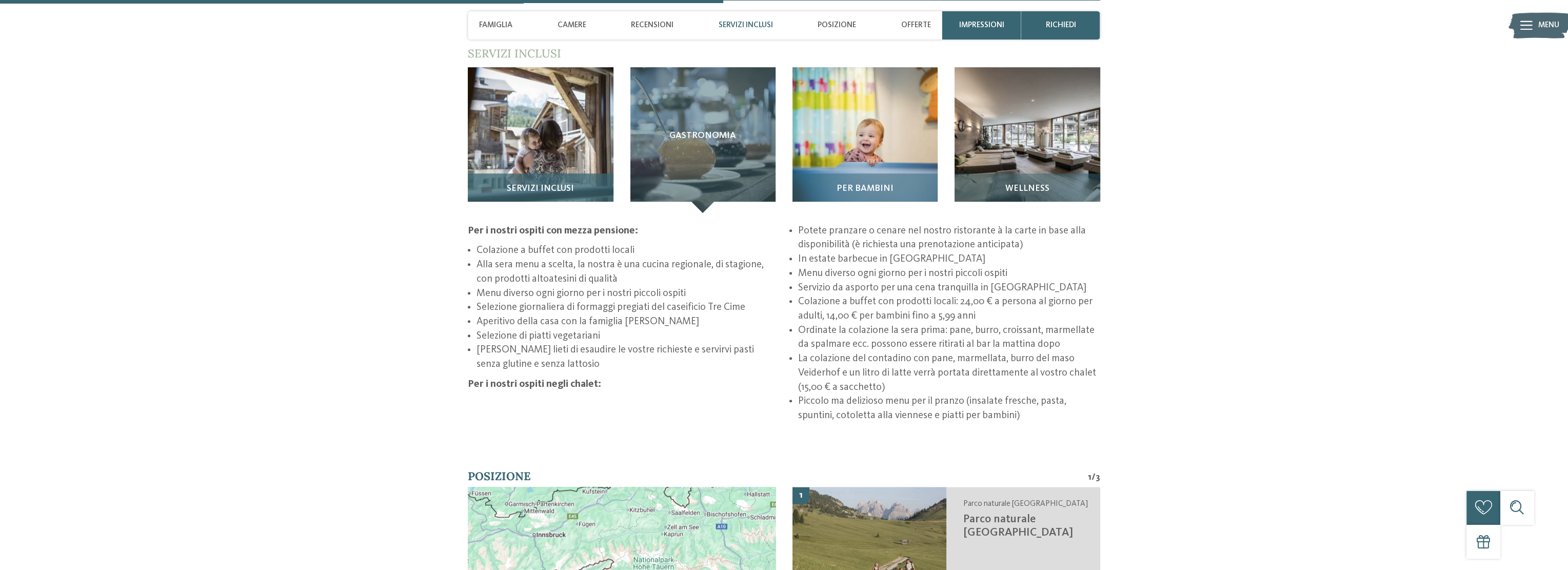
click at [539, 122] on img at bounding box center [540, 139] width 145 height 145
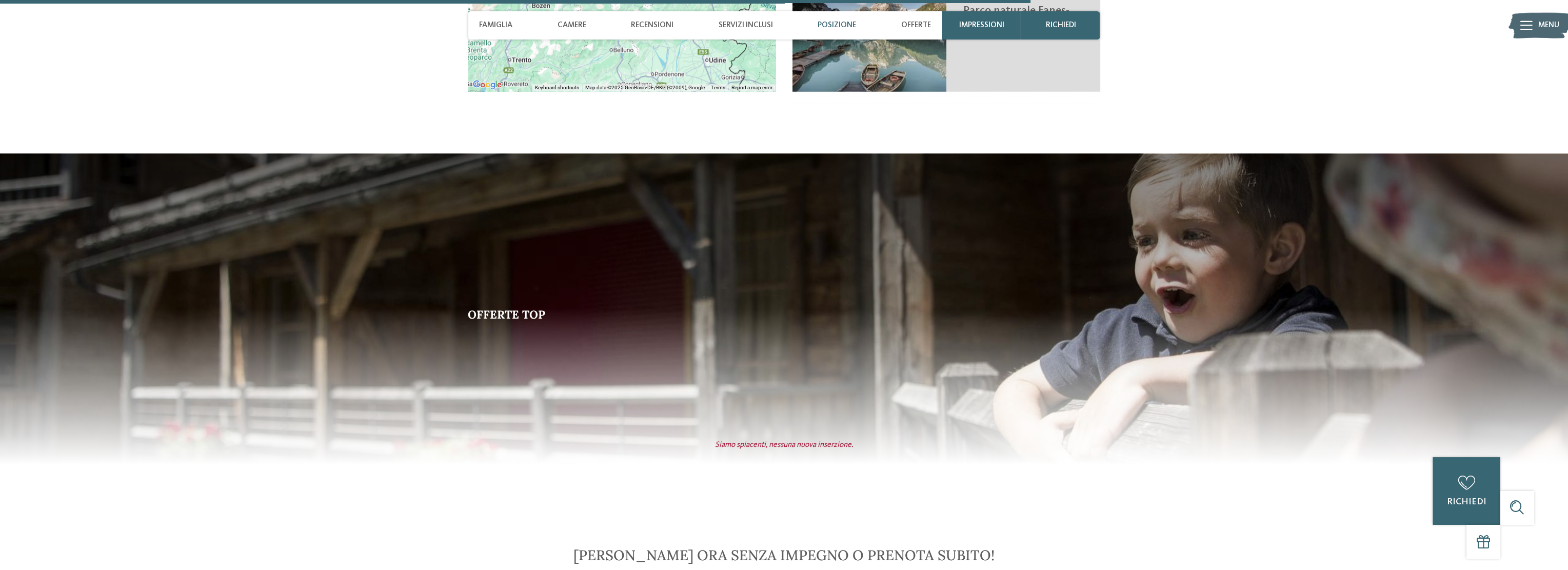
scroll to position [2556, 0]
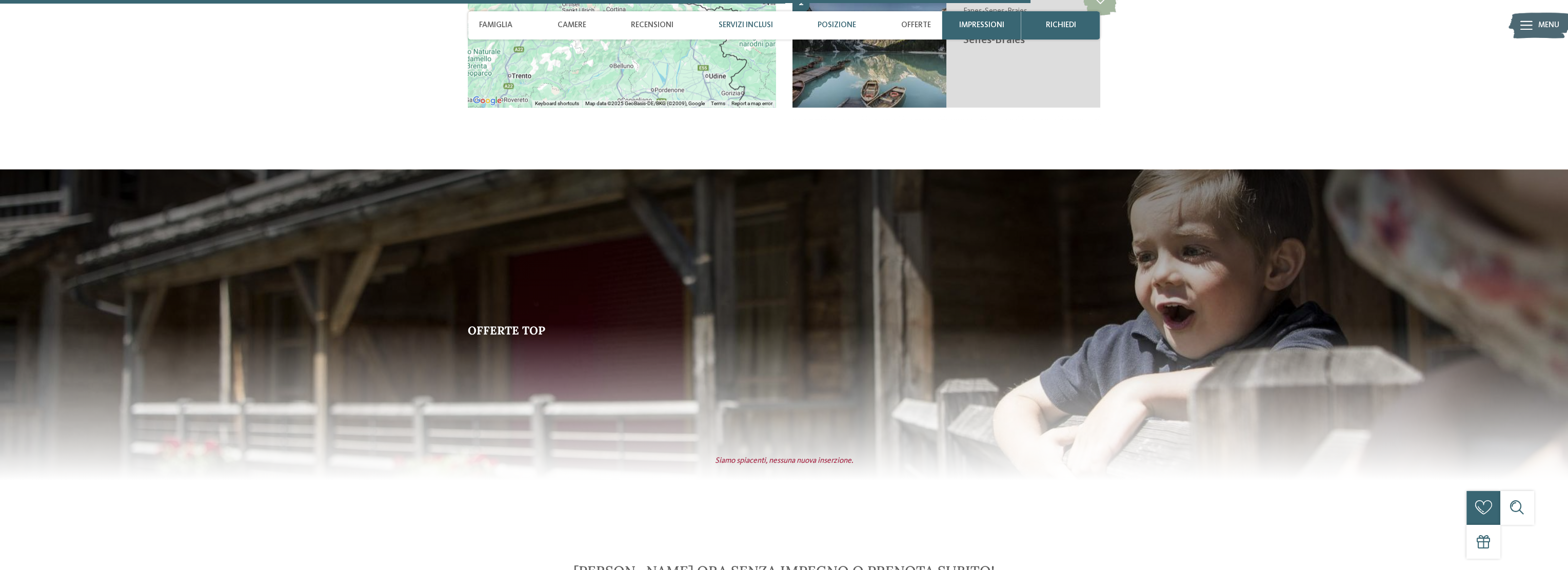
click at [750, 21] on span "Servizi inclusi" at bounding box center [746, 25] width 54 height 9
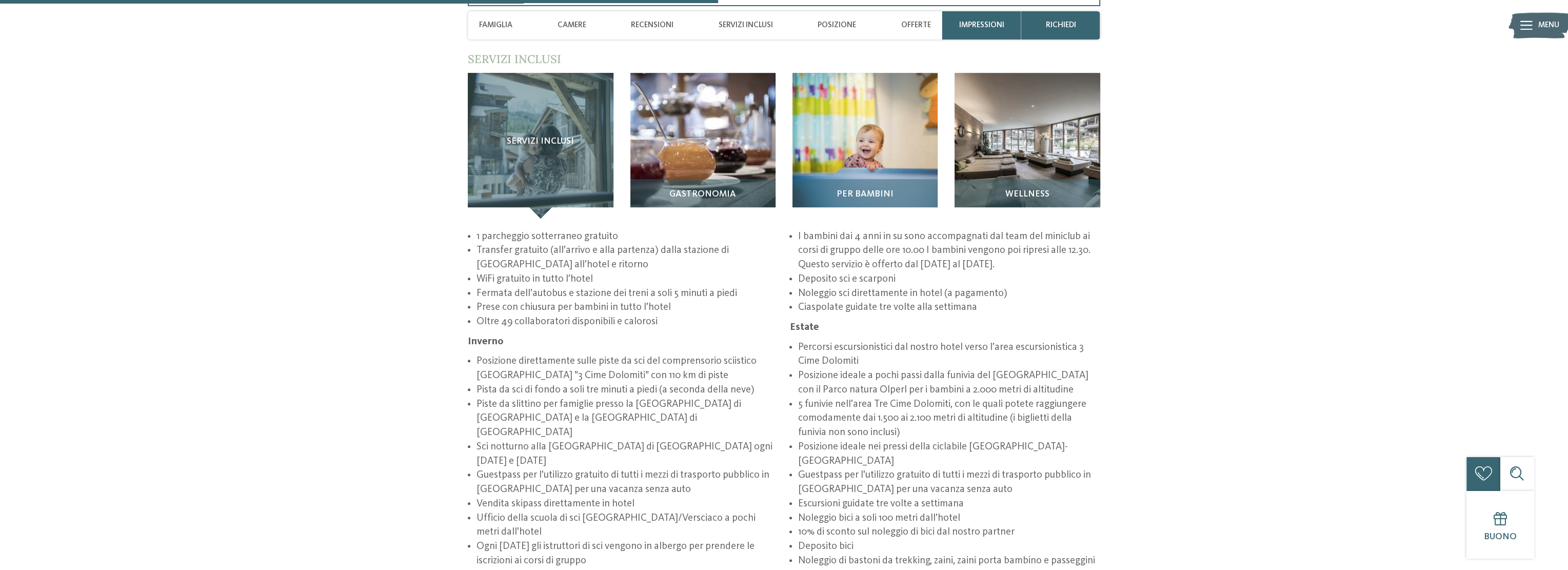
scroll to position [1807, 0]
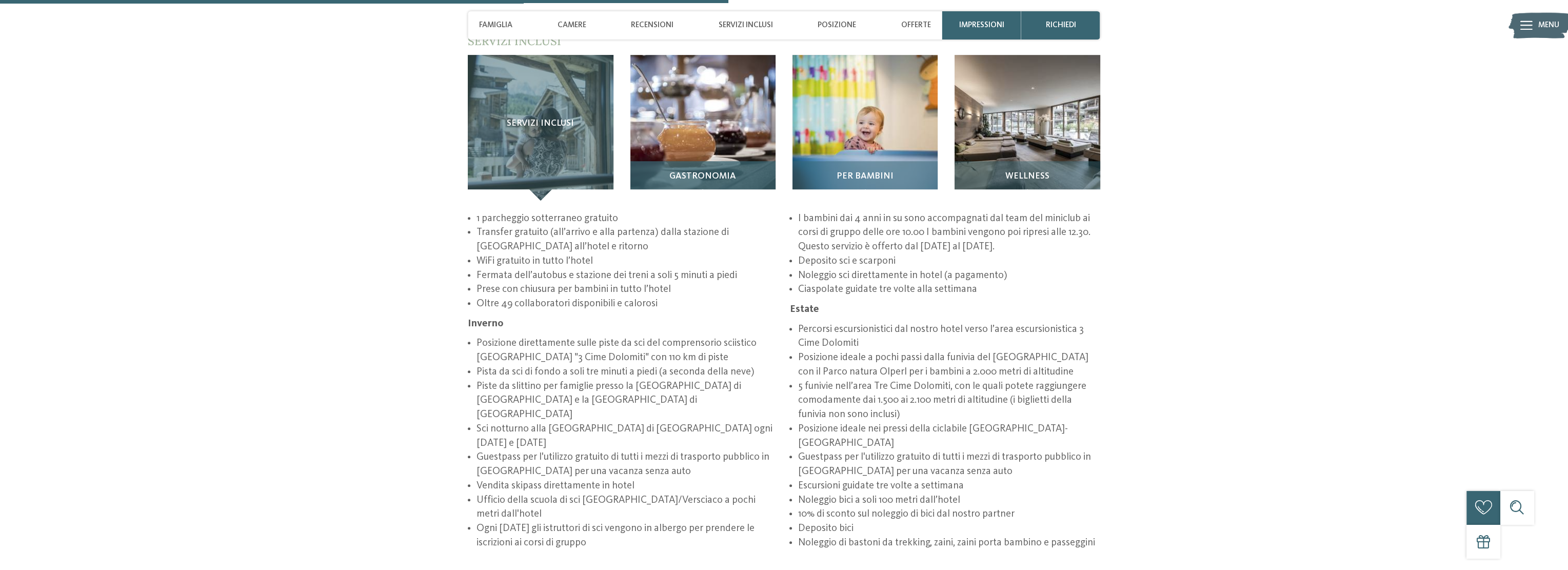
click at [700, 114] on img at bounding box center [703, 127] width 145 height 145
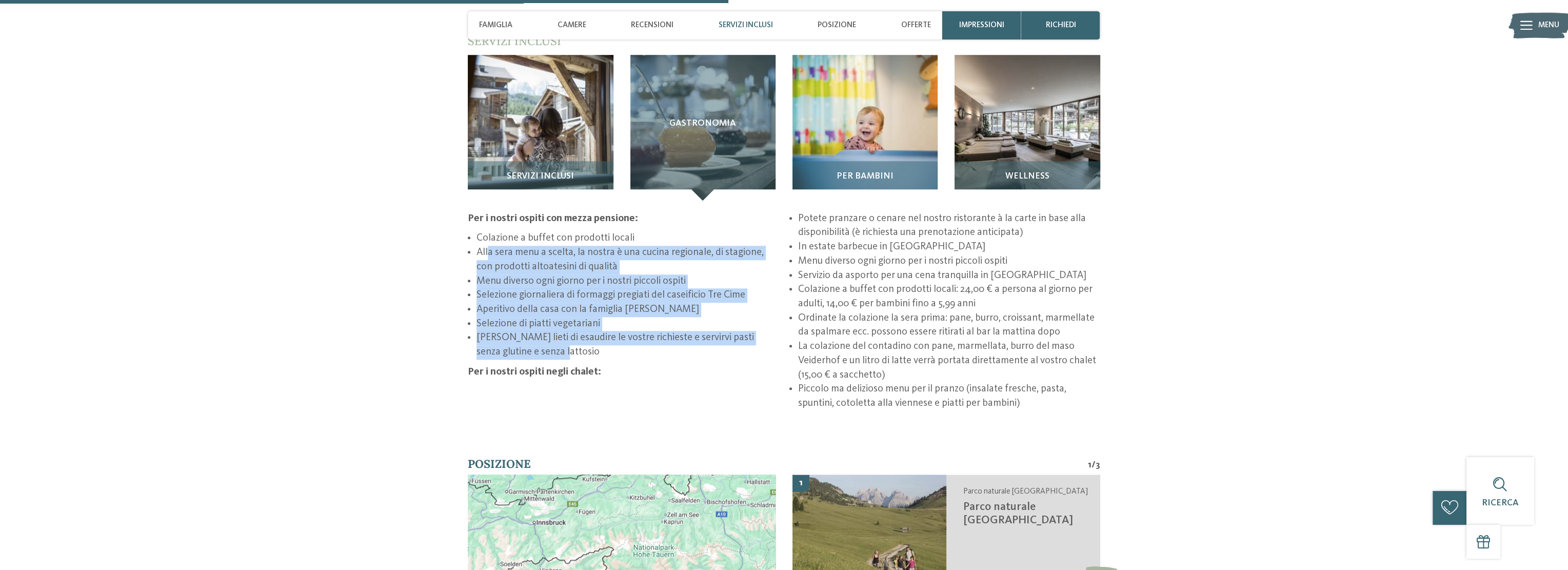
drag, startPoint x: 489, startPoint y: 220, endPoint x: 580, endPoint y: 325, distance: 138.9
click at [580, 325] on ul "Colazione a buffet con prodotti locali Alla sera menu a scelta, la nostra è una…" at bounding box center [623, 295] width 310 height 128
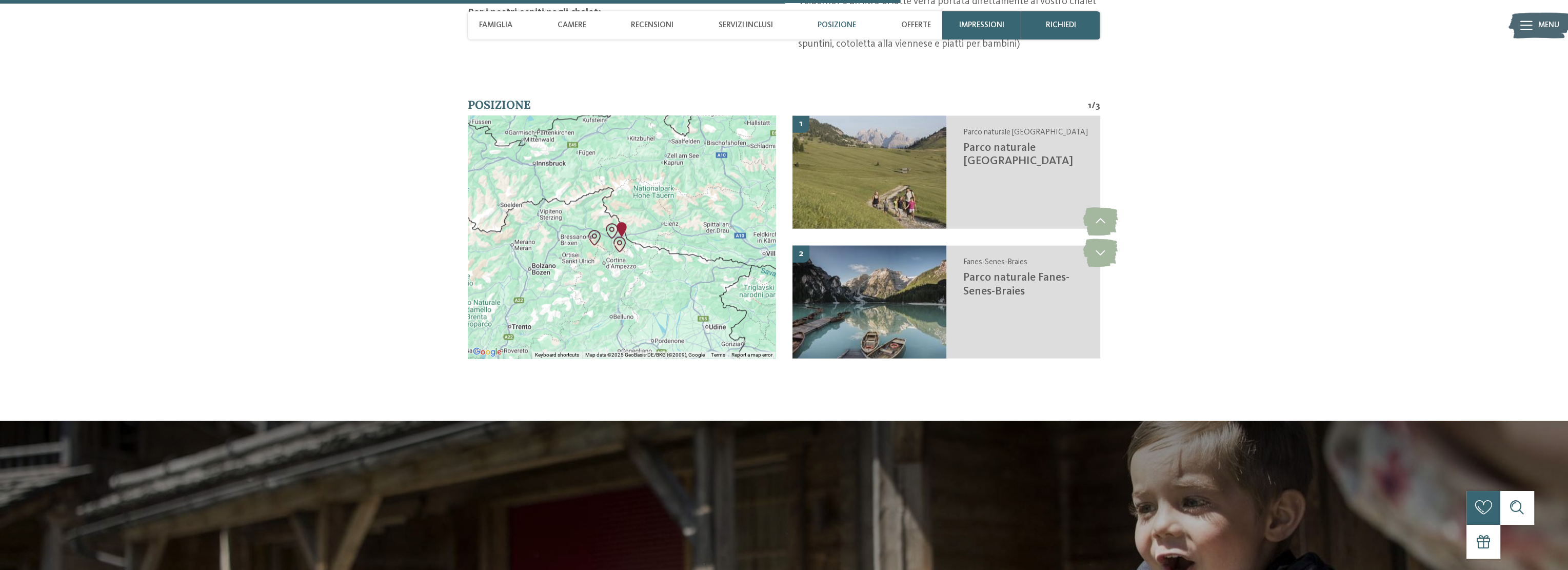
scroll to position [2166, 0]
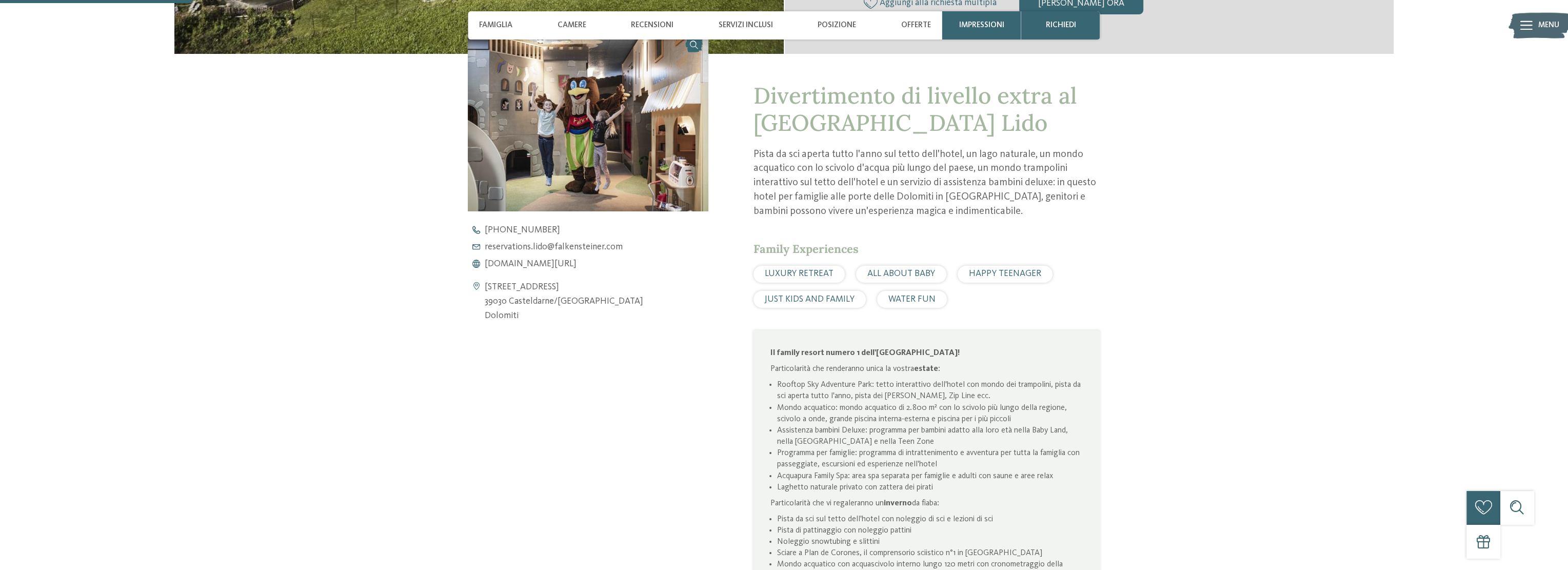
scroll to position [462, 0]
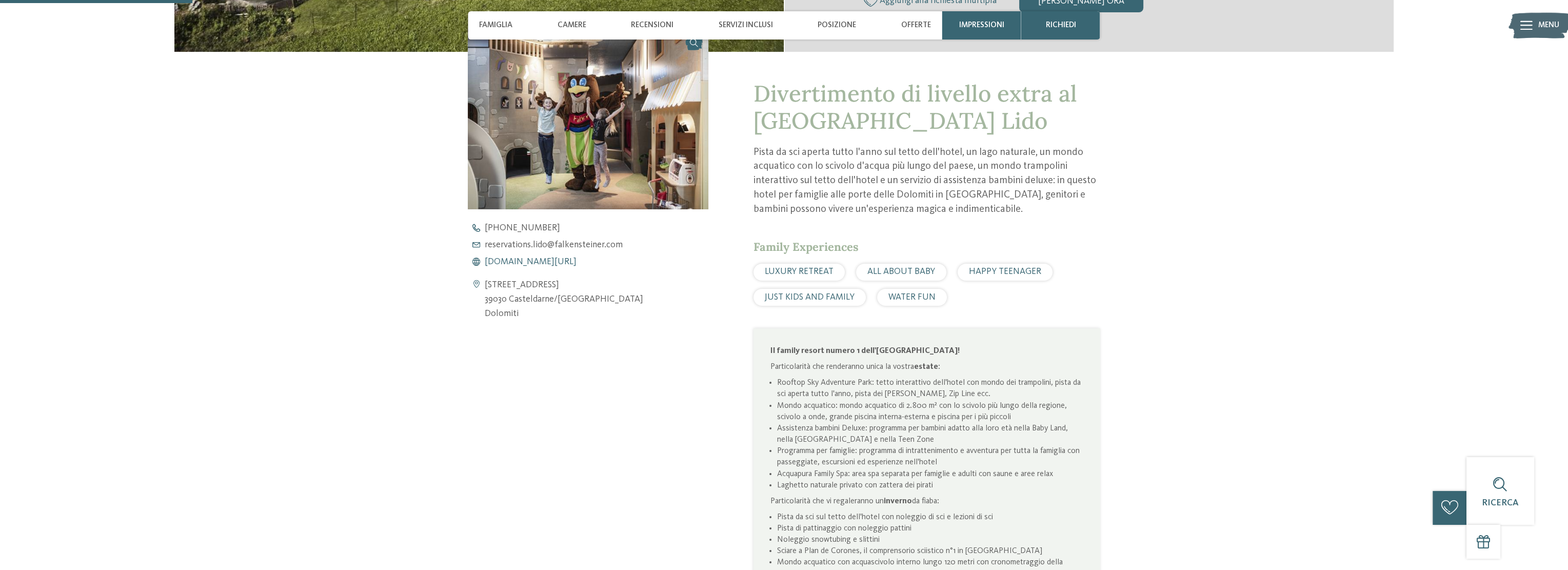
click at [577, 264] on span "[DOMAIN_NAME][URL]" at bounding box center [530, 262] width 92 height 9
